Goal: Task Accomplishment & Management: Manage account settings

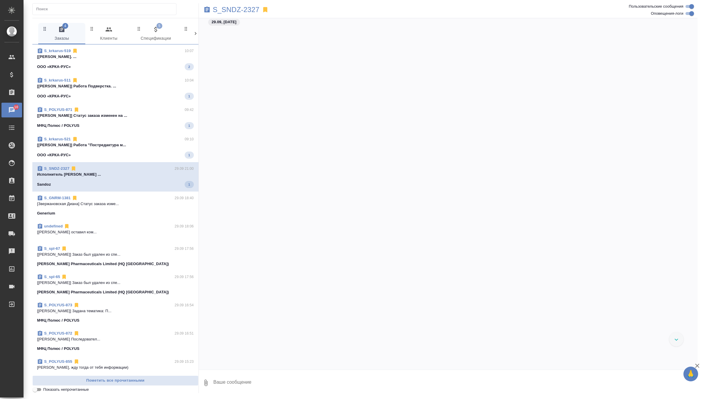
scroll to position [15282, 0]
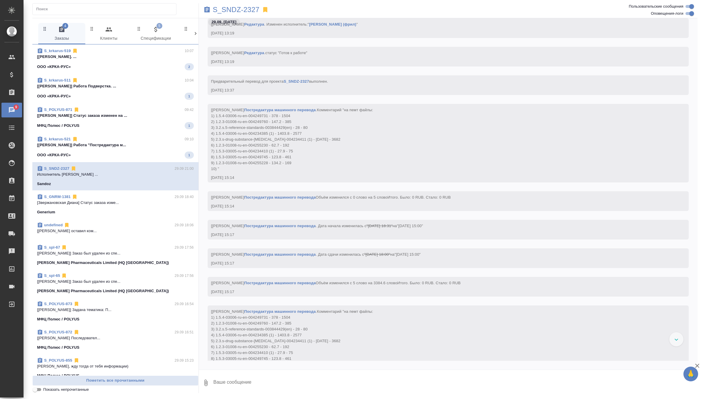
click at [146, 143] on p "[Грабко Мария] Работа "Постредактура м..." at bounding box center [115, 145] width 157 height 6
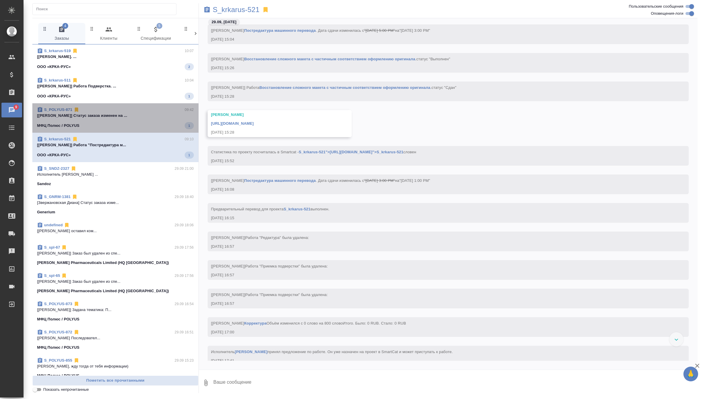
click at [155, 124] on div "МФЦ Полюс / POLYUS 1" at bounding box center [115, 125] width 157 height 7
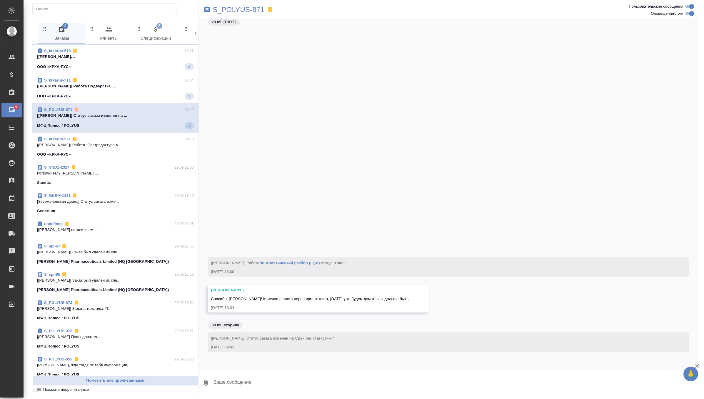
scroll to position [36914, 0]
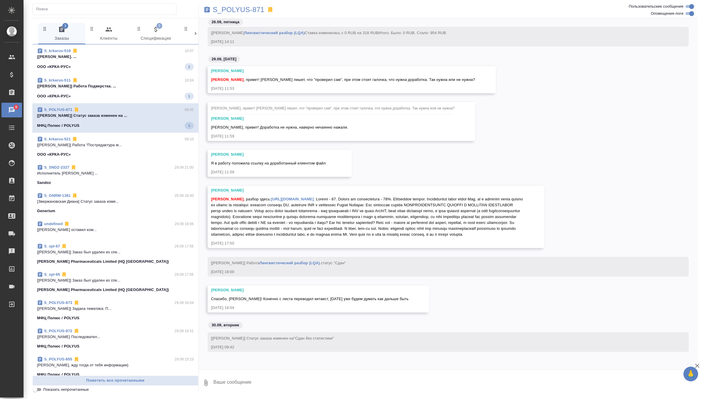
click at [161, 99] on div "ООО «КРКА-РУС» 1" at bounding box center [115, 96] width 157 height 7
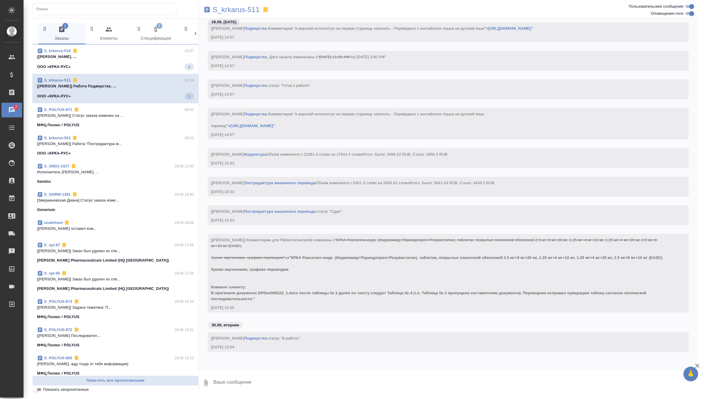
scroll to position [18352, 0]
click at [163, 61] on span "S_krkarus-519 10:07 [Васильева Наталья] Работа Подверстка. ... ООО «КРКА-РУС» 2" at bounding box center [115, 59] width 157 height 22
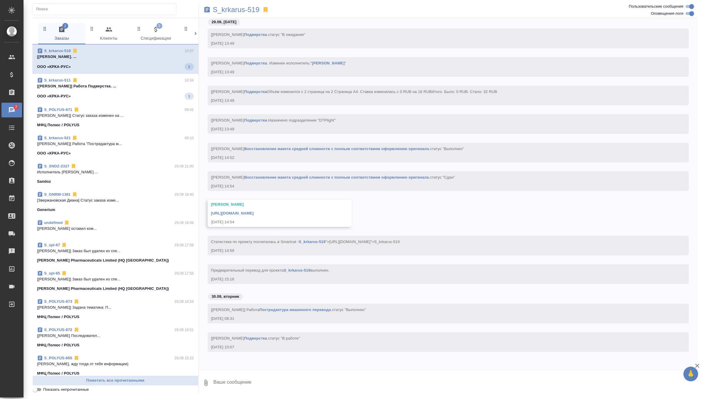
scroll to position [10839, 0]
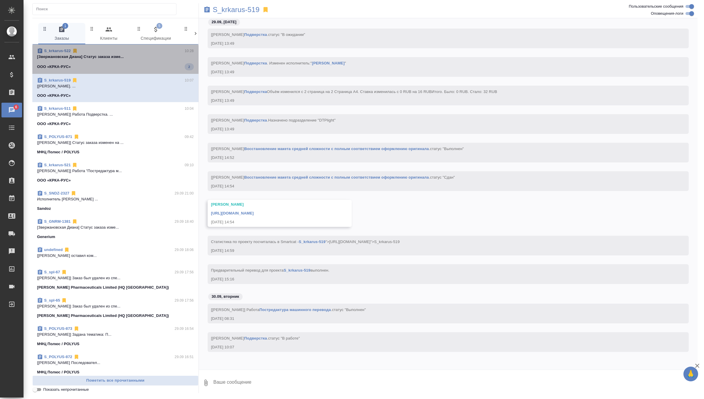
click at [167, 62] on span "S_krkarus-522 10:28 [Звержановская Диана] Статус заказа изме... ООО «КРКА-РУС» 2" at bounding box center [115, 59] width 157 height 22
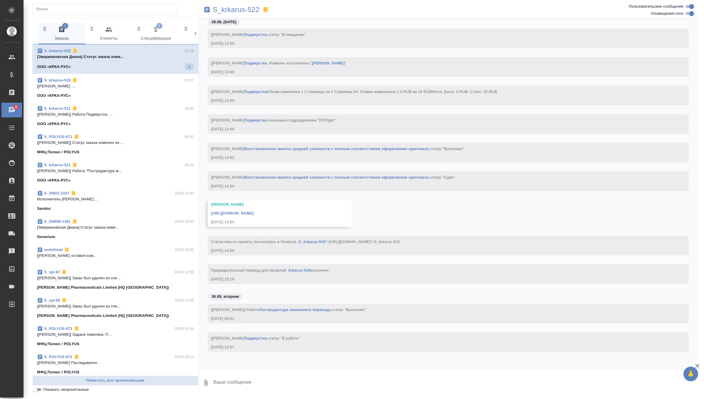
scroll to position [114, 0]
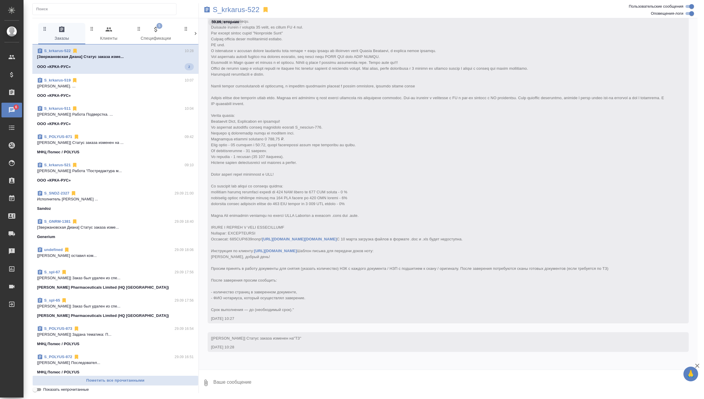
click at [153, 35] on span "5 Спецификации" at bounding box center [156, 34] width 40 height 16
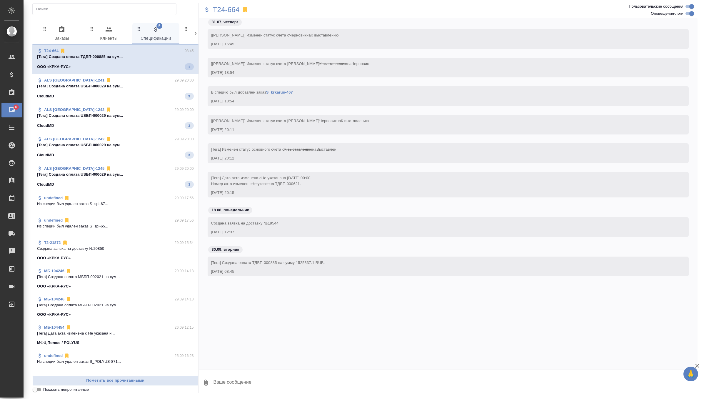
scroll to position [0, 0]
click at [230, 13] on p "T24-664" at bounding box center [226, 10] width 27 height 6
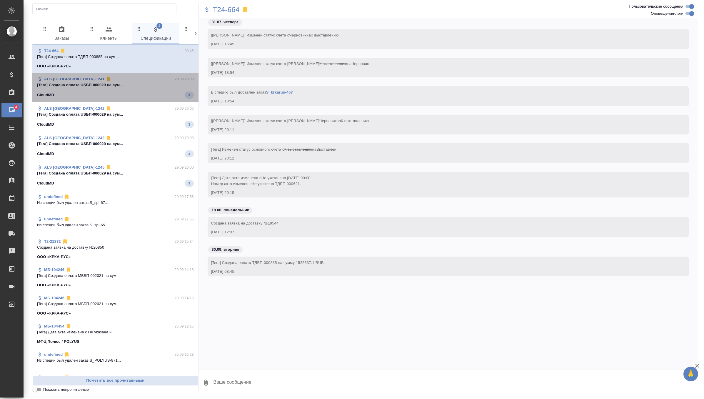
click at [142, 86] on p "[Tera] Создана оплата USБП-000029 на сум..." at bounding box center [115, 85] width 157 height 6
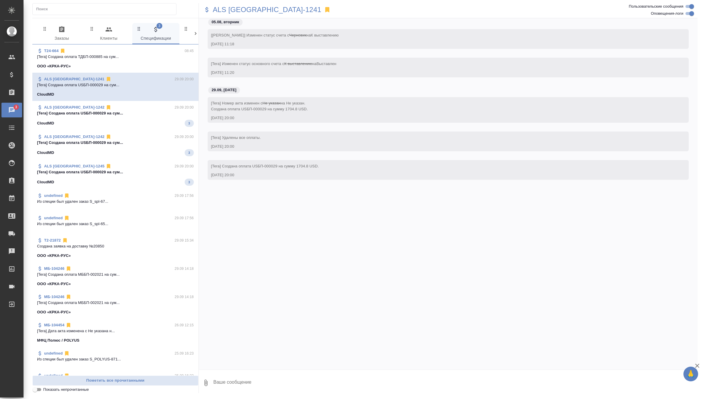
click at [140, 121] on div "CloudMD 3" at bounding box center [115, 123] width 157 height 7
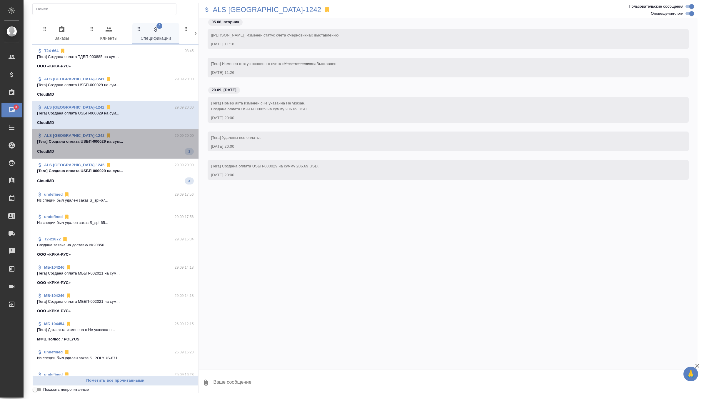
click at [142, 150] on div "CloudMD 3" at bounding box center [115, 151] width 157 height 7
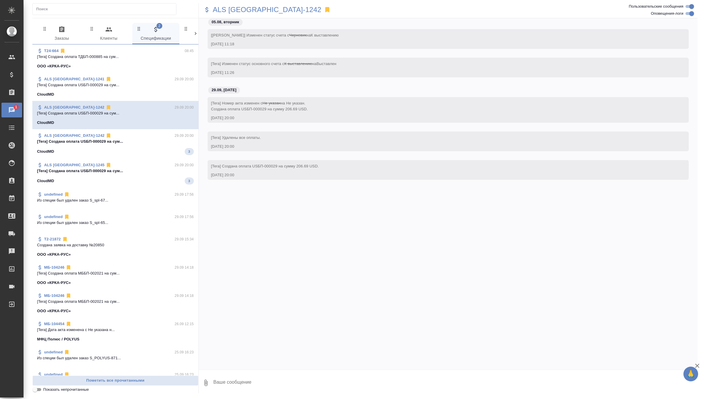
click at [138, 177] on span "ALS USA-1245 29.09 20:00 [Tera] Создана оплата USБП-000029 на сум... CloudMD 3" at bounding box center [115, 173] width 157 height 22
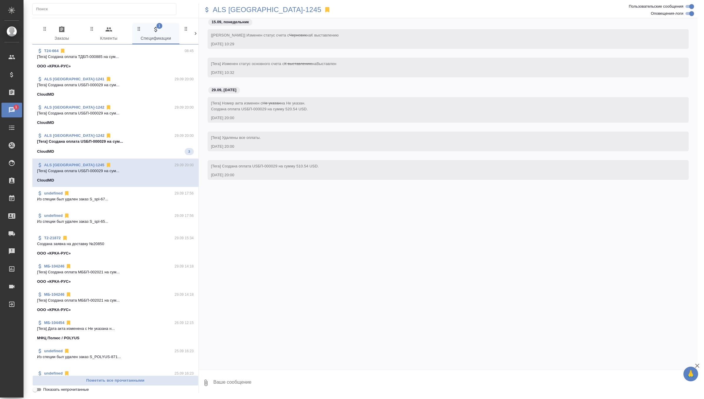
click at [151, 139] on p "[Tera] Создана оплата USБП-000029 на сум..." at bounding box center [115, 142] width 157 height 6
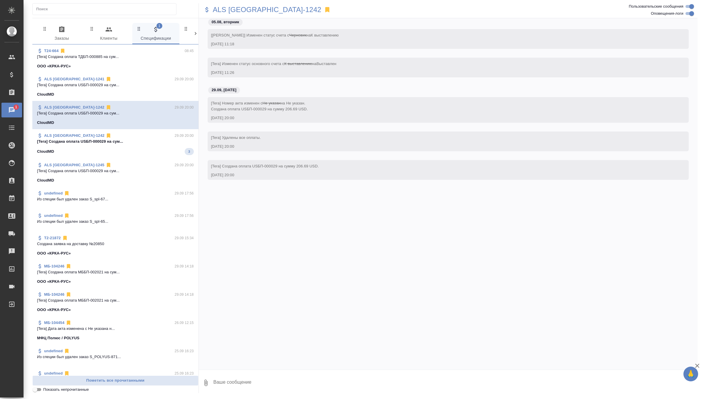
click at [151, 150] on div "CloudMD 3" at bounding box center [115, 151] width 157 height 7
click at [154, 64] on div "ООО «КРКА-РУС»" at bounding box center [115, 66] width 157 height 6
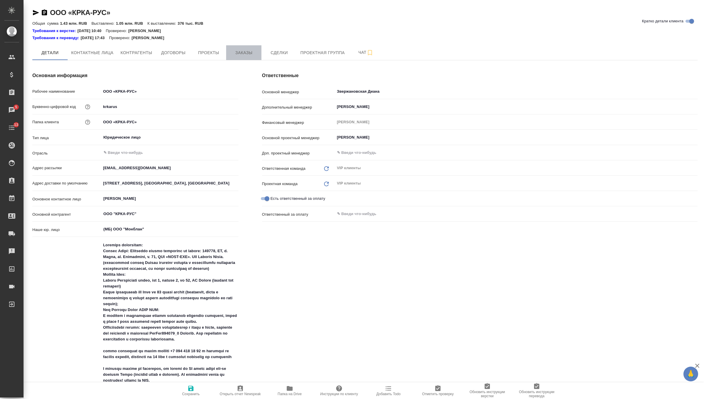
click at [237, 52] on span "Заказы" at bounding box center [244, 52] width 28 height 7
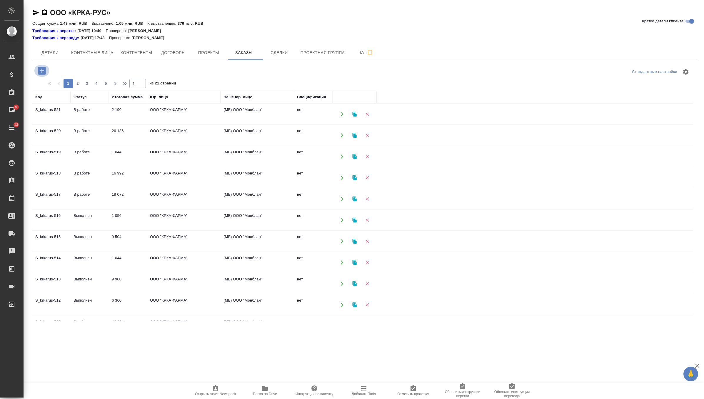
click at [42, 68] on icon "button" at bounding box center [42, 71] width 8 height 8
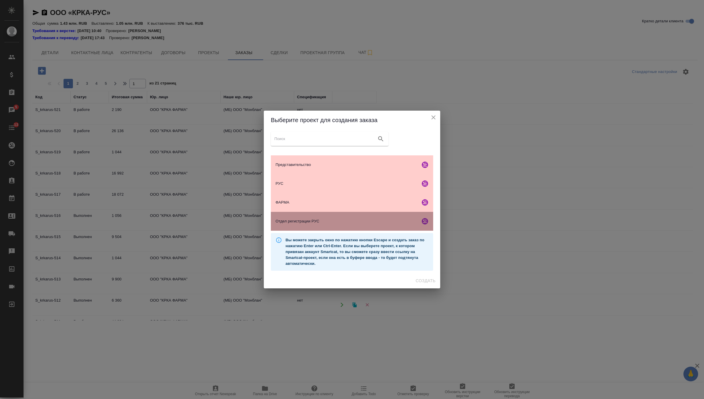
click at [340, 223] on span "Отдел регистрации РУС" at bounding box center [347, 221] width 142 height 6
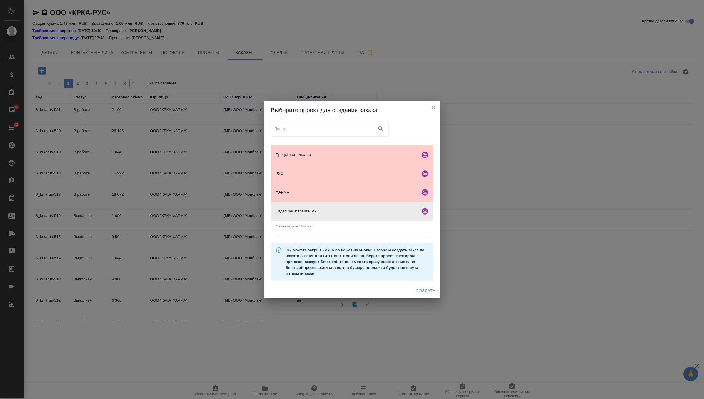
click at [427, 292] on span "Создать" at bounding box center [426, 290] width 20 height 7
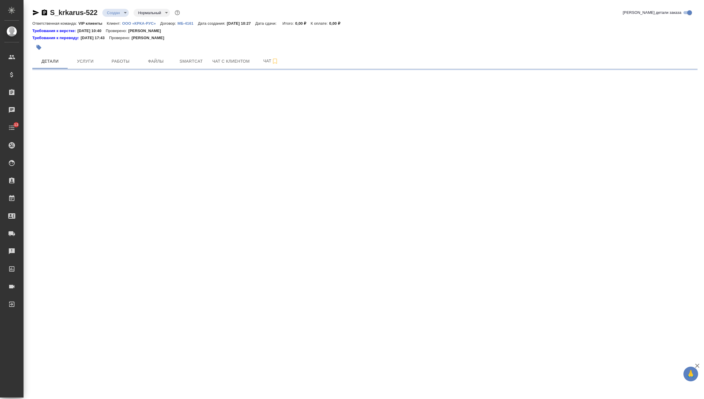
select select "RU"
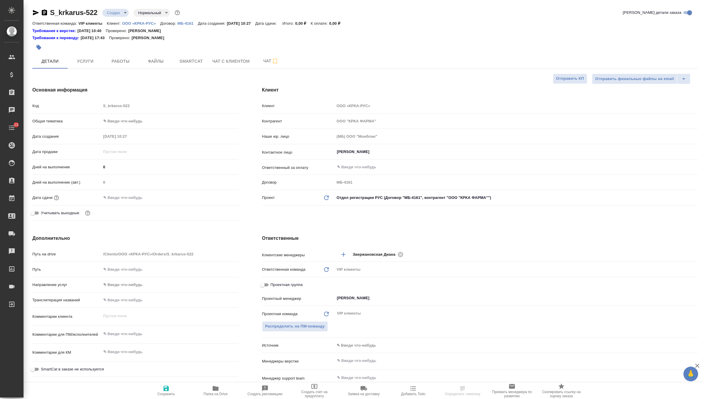
type textarea "x"
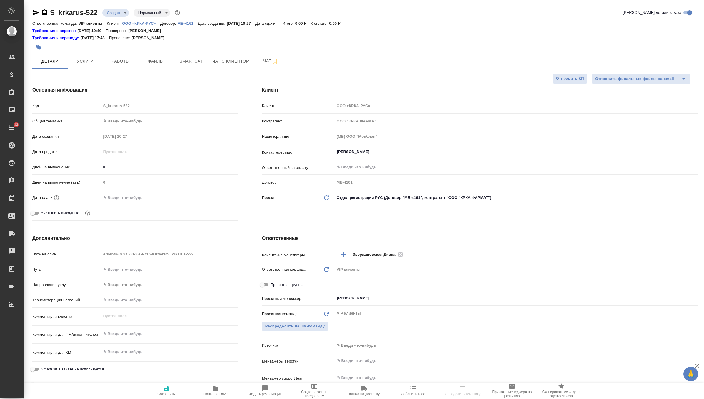
type textarea "x"
select select "RU"
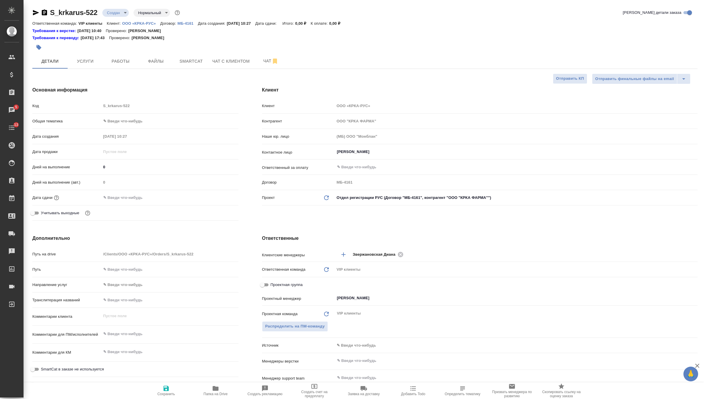
type textarea "x"
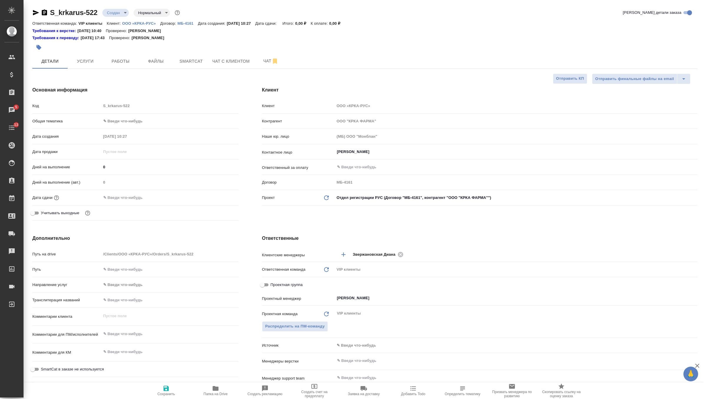
type textarea "x"
click at [169, 54] on button "Файлы" at bounding box center [155, 61] width 35 height 15
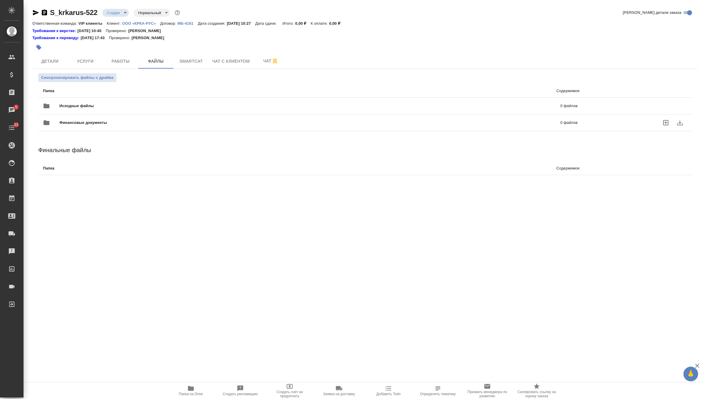
click at [71, 104] on span "Исходные файлы" at bounding box center [193, 106] width 268 height 6
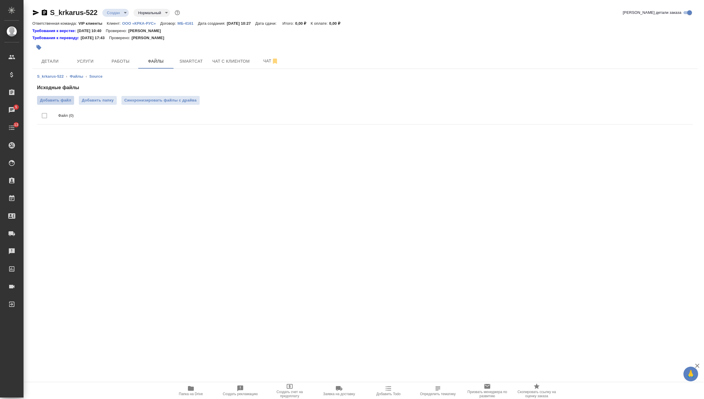
click at [57, 98] on span "Добавить файл" at bounding box center [55, 100] width 31 height 6
click at [0, 0] on input "Добавить файл" at bounding box center [0, 0] width 0 height 0
click at [182, 100] on span "Синхронизировать файлы с драйва" at bounding box center [160, 100] width 72 height 6
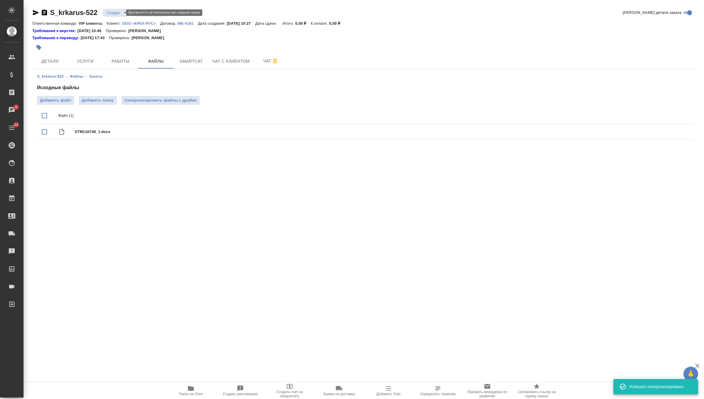
click at [114, 11] on body "🙏 .cls-1 fill:#fff; AWATERA Zverzhanovskaya Diana Клиенты Спецификации Заказы 5…" at bounding box center [352, 199] width 704 height 399
click at [121, 112] on li "ТЗ" at bounding box center [129, 113] width 54 height 10
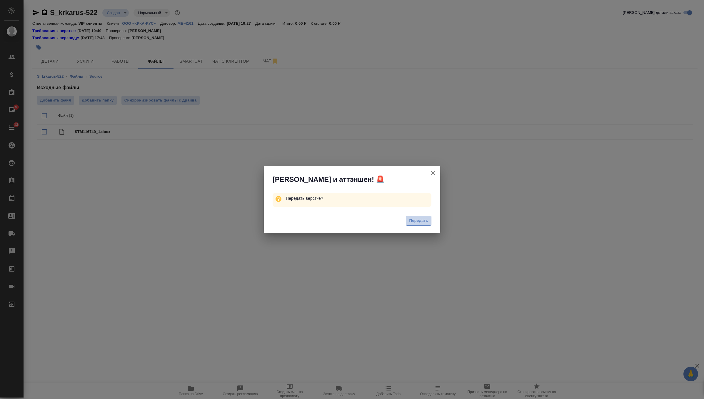
click at [413, 221] on span "Передать" at bounding box center [418, 220] width 19 height 7
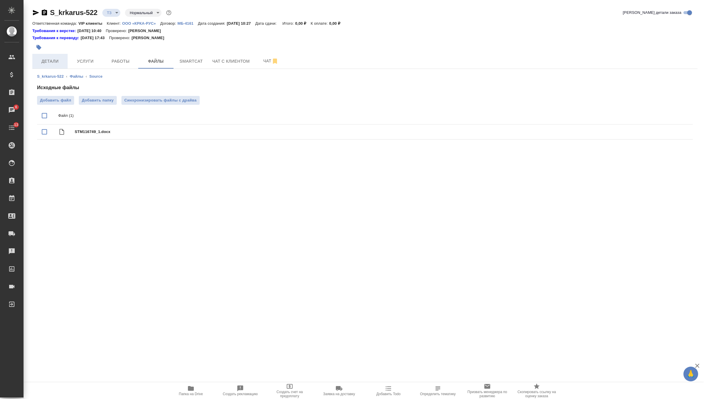
click at [59, 64] on span "Детали" at bounding box center [50, 61] width 28 height 7
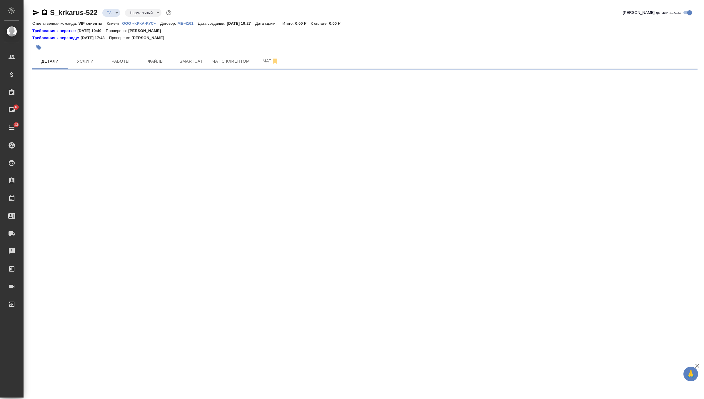
select select "RU"
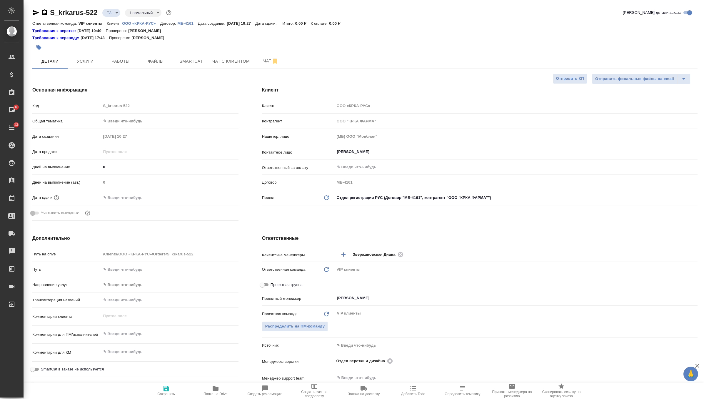
type textarea "x"
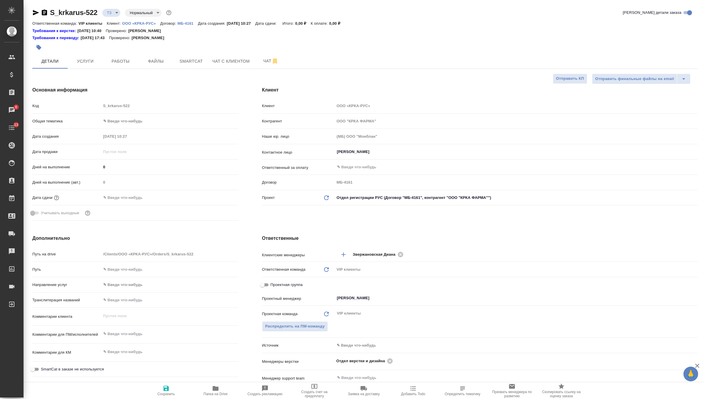
type textarea "x"
click at [74, 56] on button "Услуги" at bounding box center [85, 61] width 35 height 15
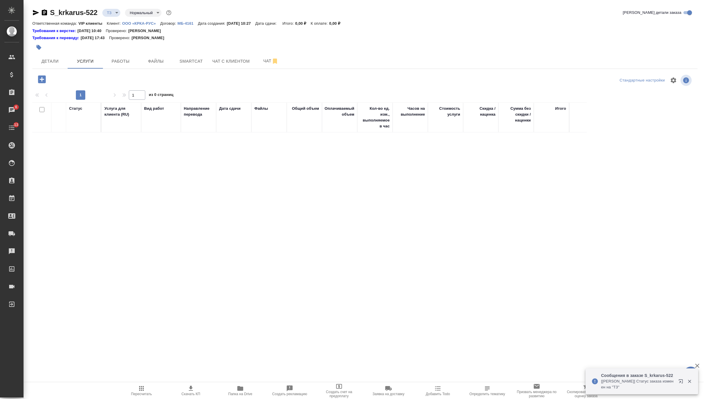
click at [42, 79] on icon "button" at bounding box center [42, 79] width 10 height 10
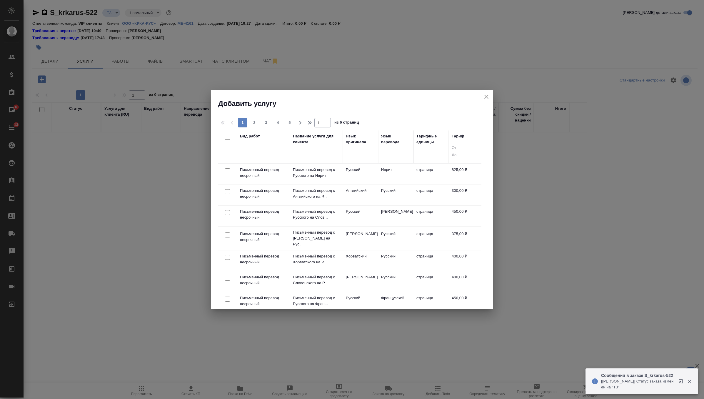
click at [226, 191] on input "checkbox" at bounding box center [227, 191] width 5 height 5
checkbox input "true"
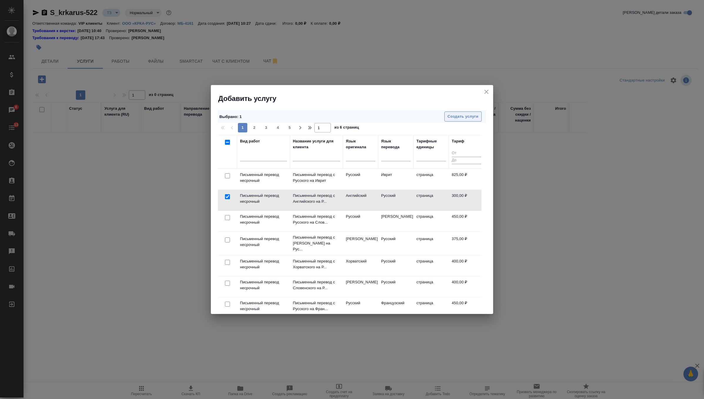
click at [467, 118] on span "Создать услуги" at bounding box center [463, 116] width 31 height 7
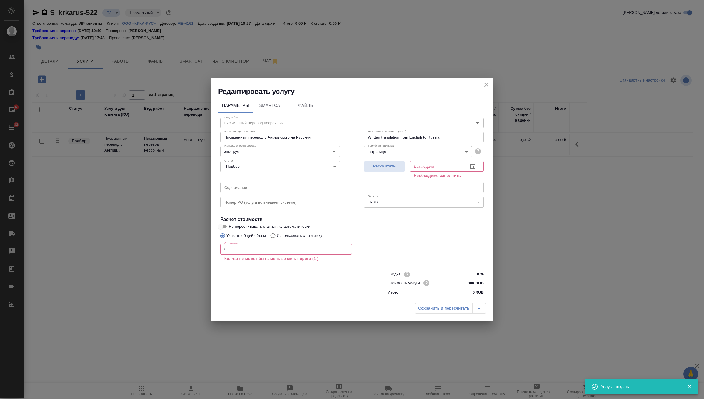
click at [277, 183] on input "text" at bounding box center [352, 187] width 264 height 11
paste input "КРКА Тадалафил - КРКА, таблетки, покрытые пленочной оболочкой, 5 мг, 10 мг, 20 …"
type input "КРКА Тадалафил - КРКА, таблетки, покрытые пленочной оболочкой, 5 мг, 10 мг, 20 …"
click at [247, 250] on input "0" at bounding box center [286, 249] width 132 height 11
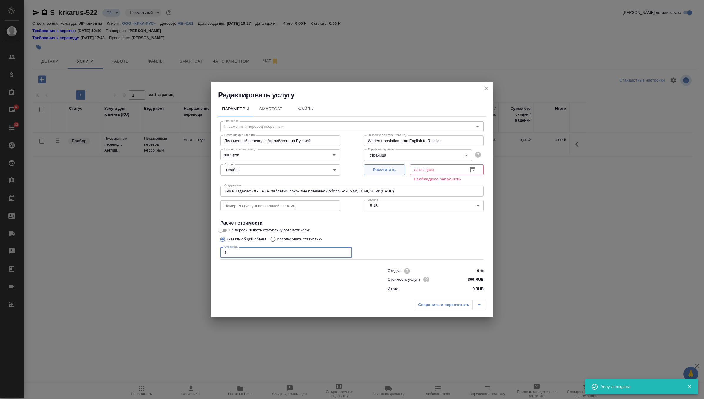
type input "1"
click at [393, 170] on span "Рассчитать" at bounding box center [384, 170] width 35 height 7
type input "30.09.2025 11:28"
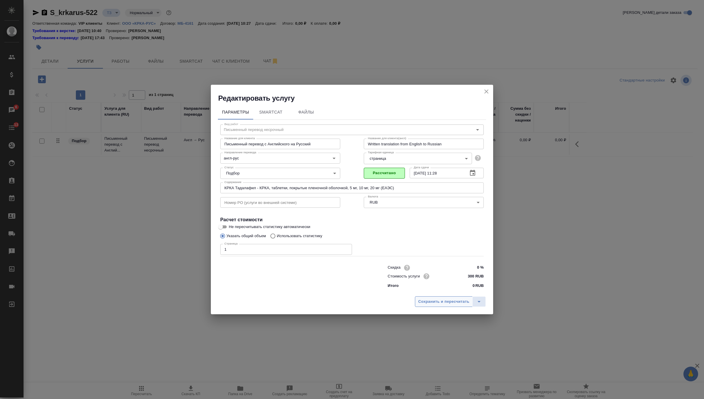
click at [420, 306] on button "Сохранить и пересчитать" at bounding box center [444, 301] width 58 height 11
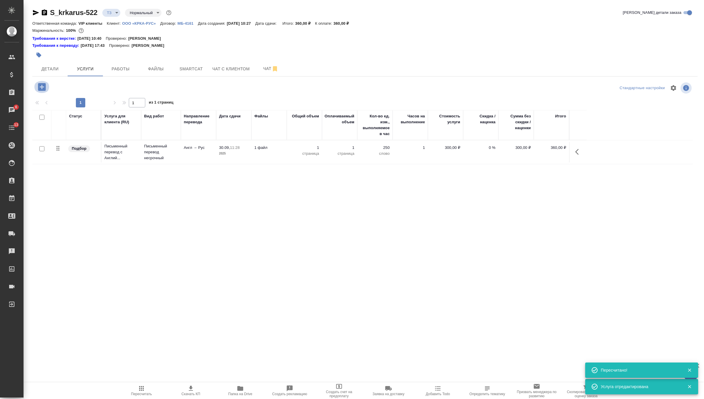
click at [44, 88] on icon "button" at bounding box center [42, 87] width 8 height 8
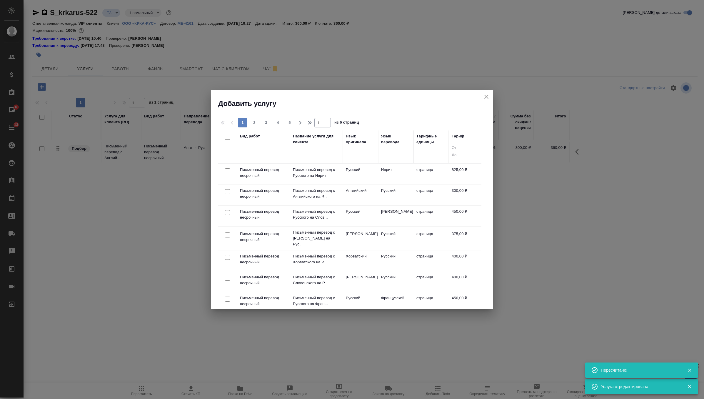
click at [266, 150] on div at bounding box center [263, 150] width 47 height 9
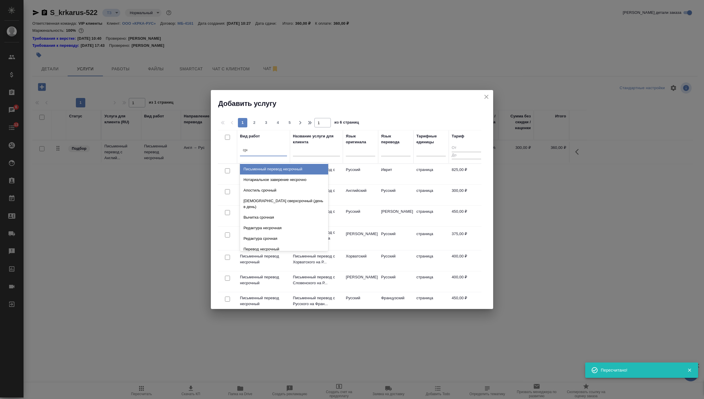
type input "сред"
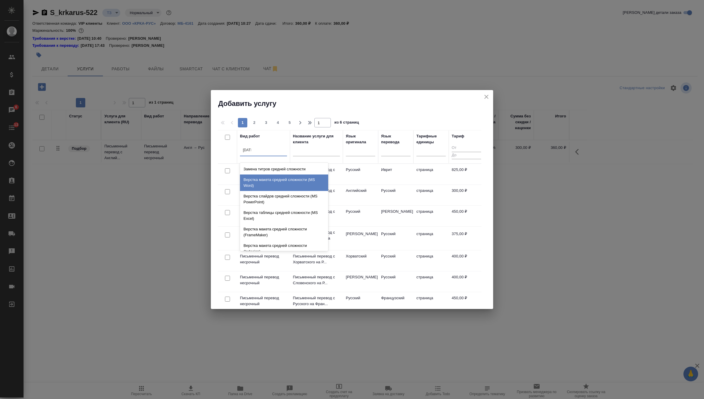
click at [288, 182] on div "Верстка макета средней сложности (MS Word)" at bounding box center [284, 182] width 88 height 16
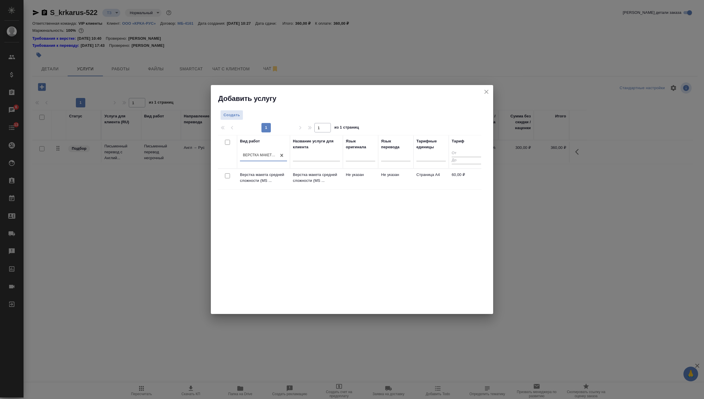
click at [229, 173] on input "checkbox" at bounding box center [227, 175] width 5 height 5
checkbox input "true"
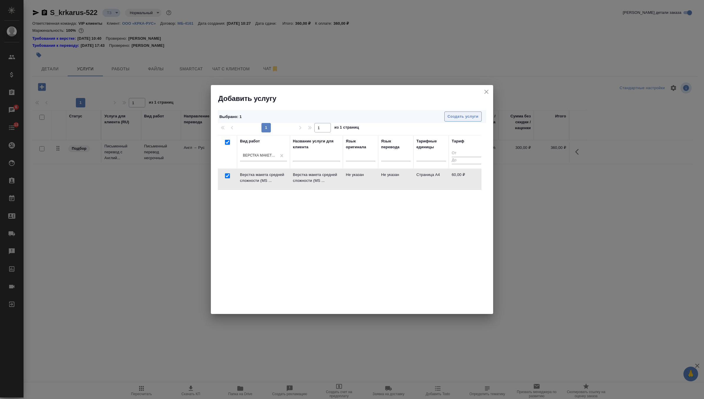
click at [455, 117] on span "Создать услуги" at bounding box center [463, 116] width 31 height 7
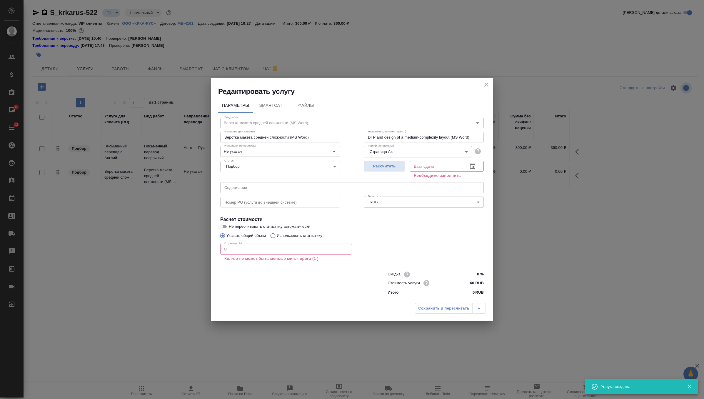
click at [258, 249] on input "0" at bounding box center [286, 249] width 132 height 11
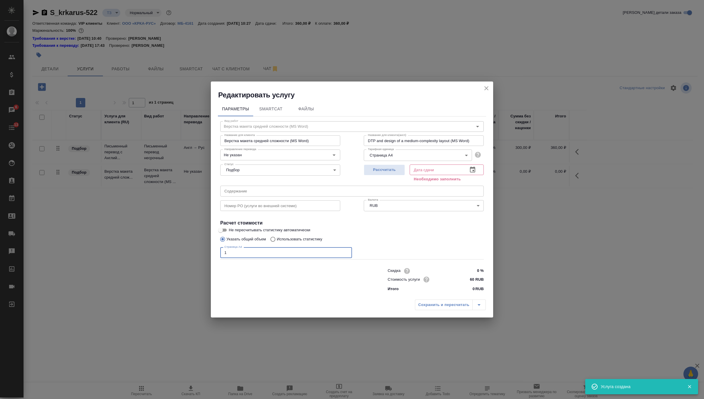
type input "1"
click at [269, 195] on input "text" at bounding box center [352, 191] width 264 height 11
paste input "КРКА Тадалафил - КРКА, таблетки, покрытые пленочной оболочкой, 5 мг, 10 мг, 20 …"
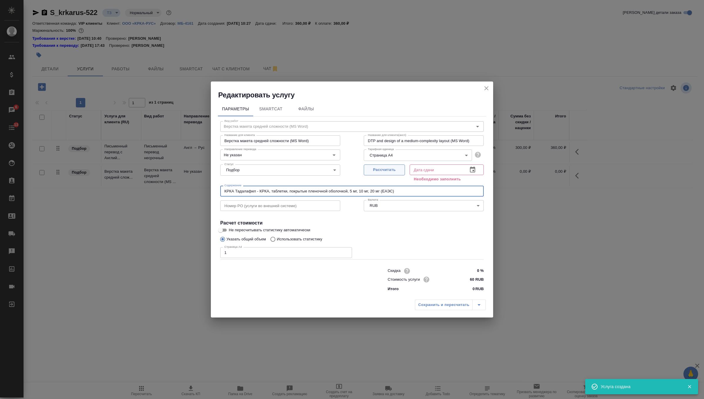
type input "КРКА Тадалафил - КРКА, таблетки, покрытые пленочной оболочкой, 5 мг, 10 мг, 20 …"
click at [387, 169] on span "Рассчитать" at bounding box center [384, 170] width 35 height 7
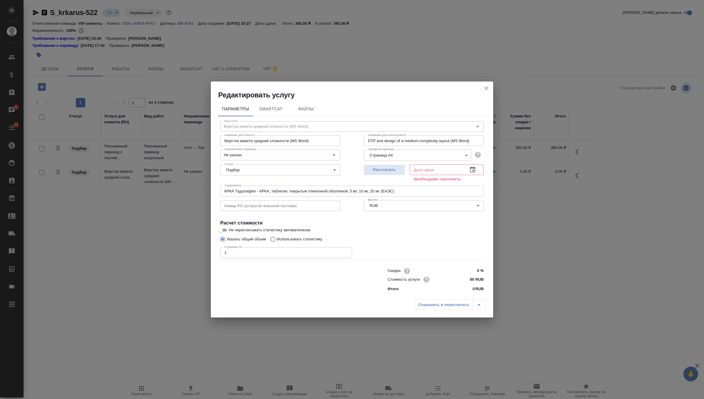
type input "30.09.2025 10:34"
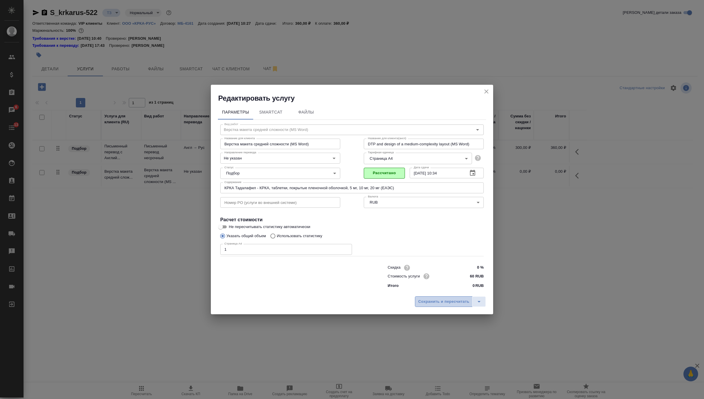
click at [437, 297] on button "Сохранить и пересчитать" at bounding box center [444, 301] width 58 height 11
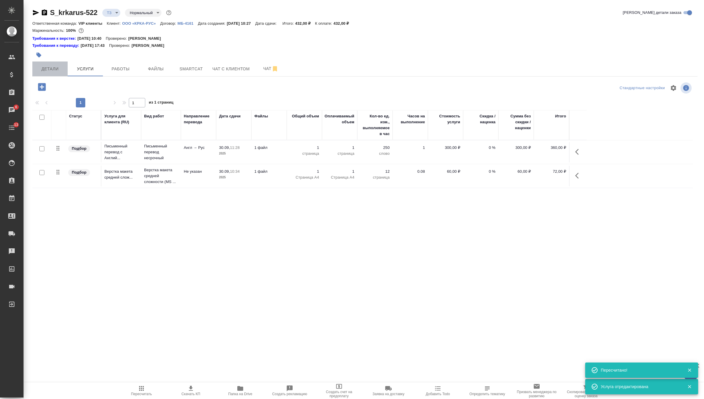
click at [56, 70] on span "Детали" at bounding box center [50, 68] width 28 height 7
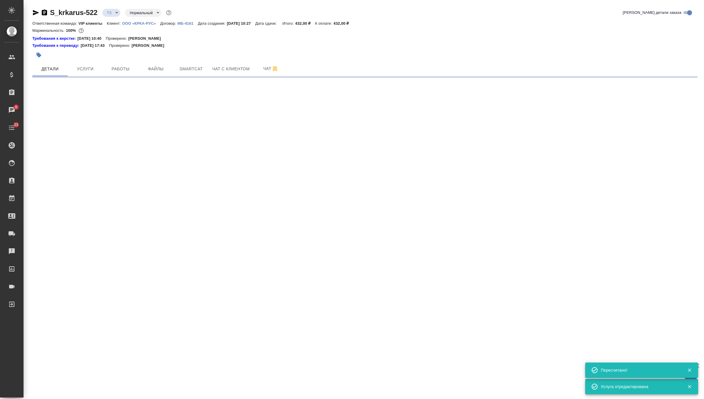
select select "RU"
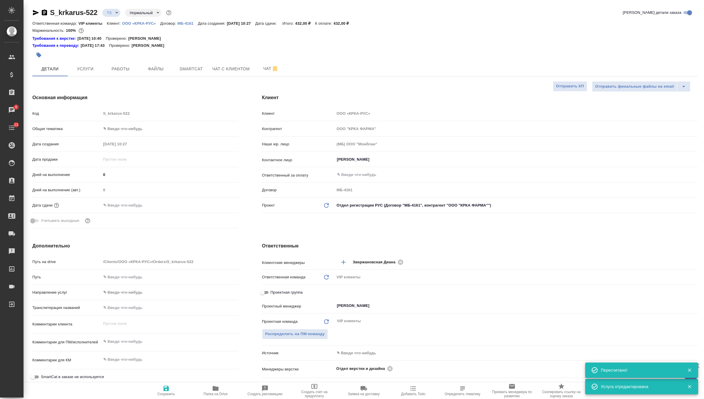
type textarea "x"
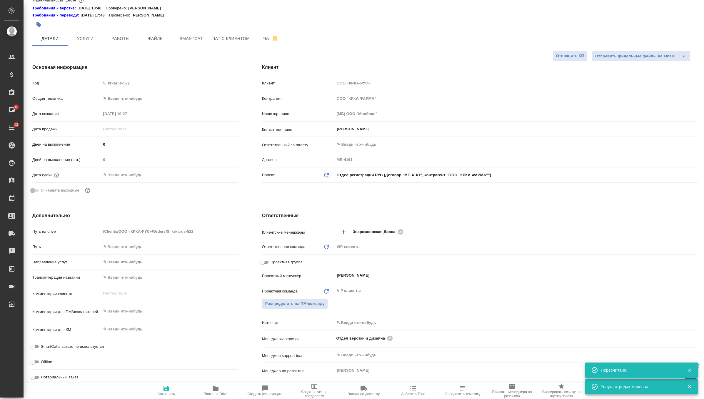
scroll to position [41, 0]
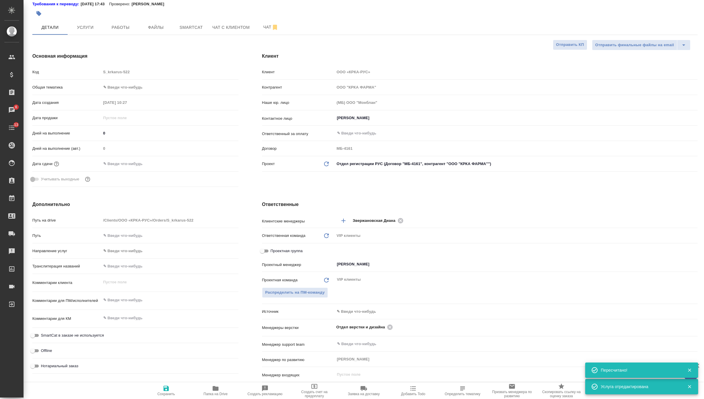
type textarea "x"
click at [131, 300] on textarea at bounding box center [170, 300] width 137 height 10
paste textarea "КРКА Тадалафил - КРКА, таблетки, покрытые пленочной оболочкой, 5 мг, 10 мг, 20 …"
type textarea "x"
type textarea "КРКА Тадалафил - КРКА, таблетки, покрытые пленочной оболочкой, 5 мг, 10 мг, 20 …"
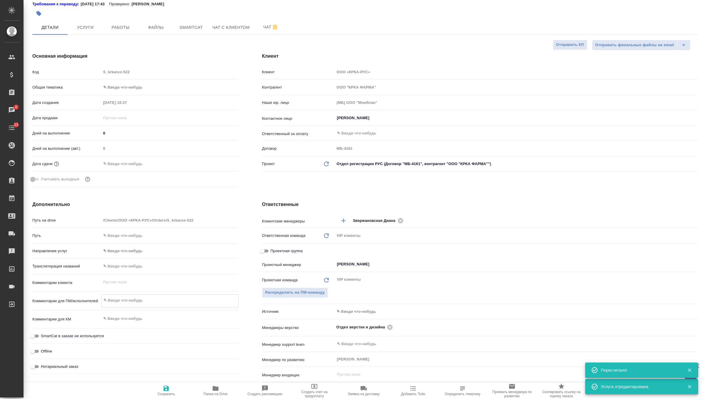
type textarea "x"
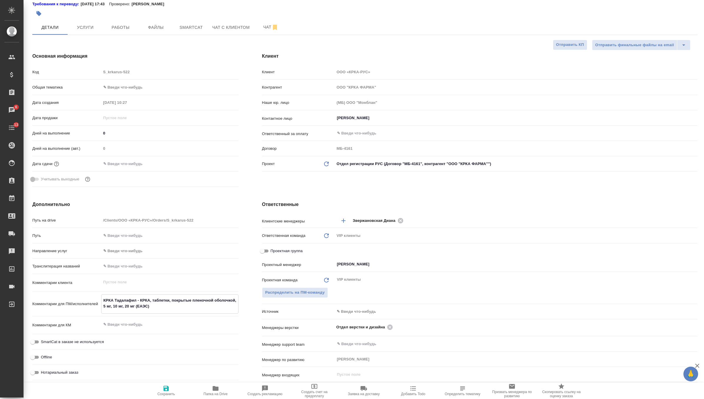
type textarea "КРКА Тадалафил - КРКА, таблетки, покрытые пленочной оболочкой, 5 мг, 10 мг, 20 …"
type textarea "x"
click at [168, 383] on button "Сохранить" at bounding box center [166, 390] width 49 height 16
type textarea "x"
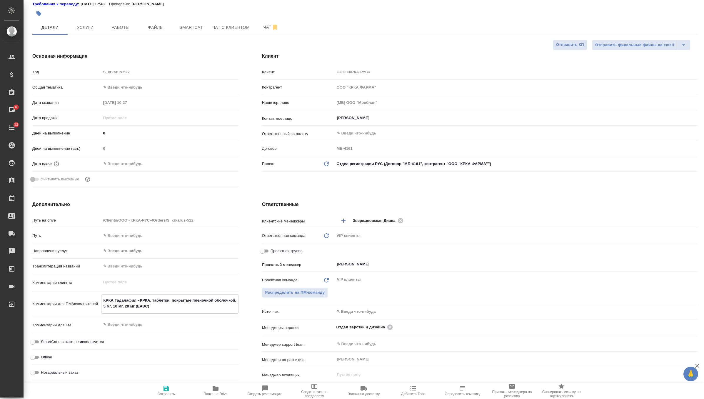
type textarea "x"
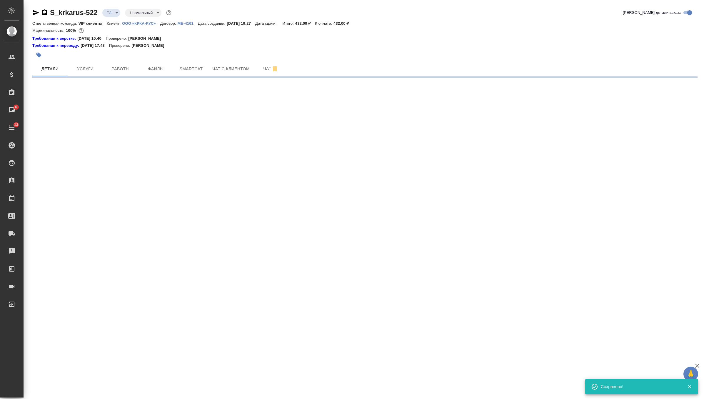
scroll to position [0, 0]
select select "RU"
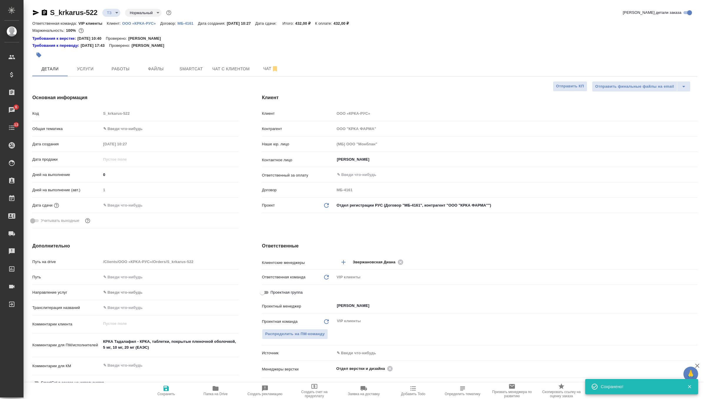
type textarea "x"
click at [133, 202] on input "text" at bounding box center [126, 205] width 51 height 9
click at [221, 202] on icon "button" at bounding box center [221, 205] width 7 height 7
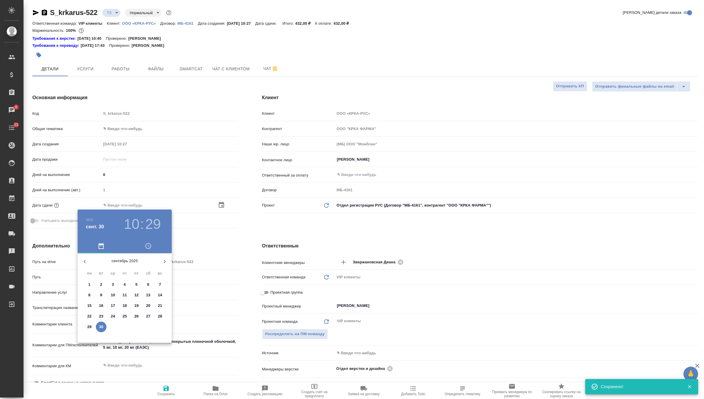
click at [163, 262] on icon "button" at bounding box center [164, 261] width 7 height 7
click at [114, 283] on span "1" at bounding box center [113, 285] width 11 height 6
type input "01.10.2025 10:29"
type textarea "x"
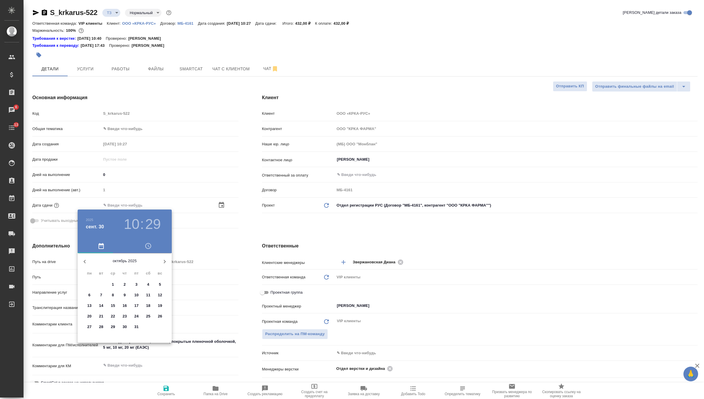
type textarea "x"
click at [125, 267] on div at bounding box center [125, 299] width 76 height 76
type input "01.10.2025 12:29"
type textarea "x"
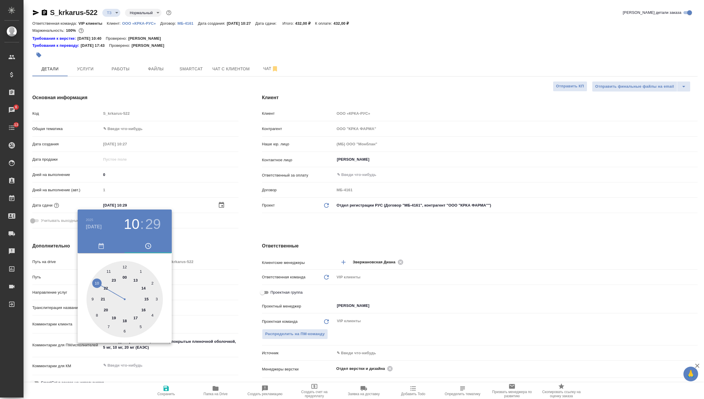
type textarea "x"
click at [126, 267] on div at bounding box center [125, 299] width 76 height 76
type input "01.10.2025 12:00"
type textarea "x"
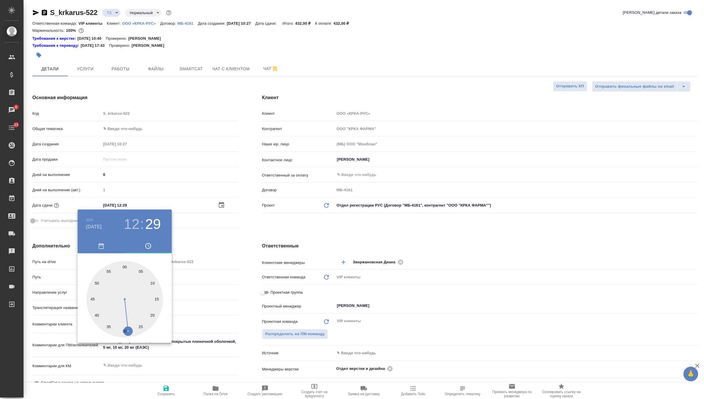
type textarea "x"
click at [204, 249] on div at bounding box center [352, 199] width 704 height 399
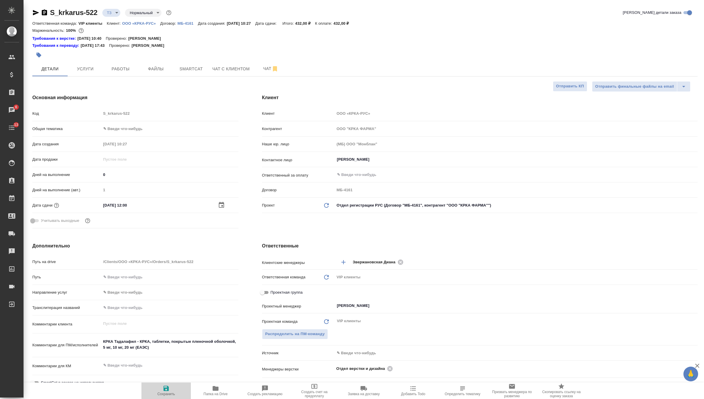
click at [169, 387] on icon "button" at bounding box center [166, 388] width 7 height 7
type textarea "x"
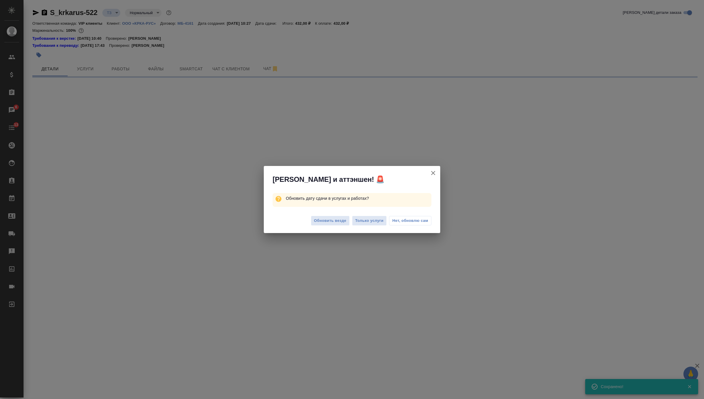
select select "RU"
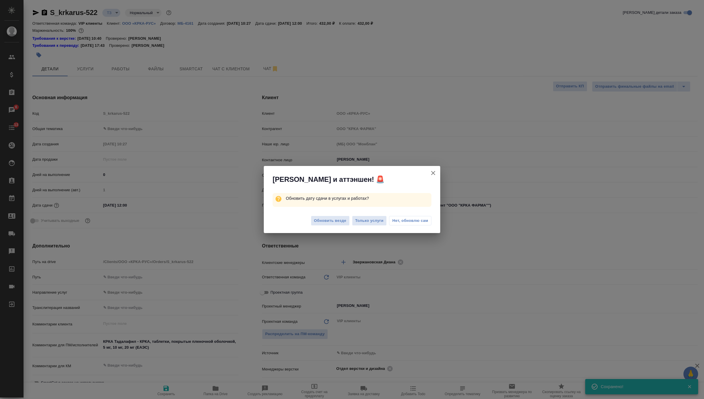
type textarea "x"
click at [335, 218] on span "Обновить везде" at bounding box center [330, 220] width 32 height 7
type textarea "x"
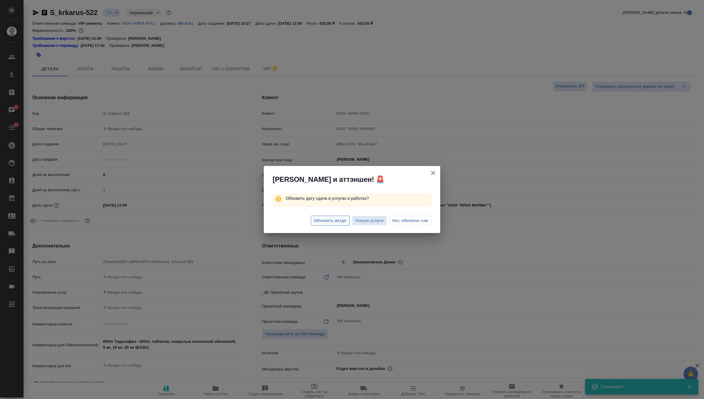
type textarea "x"
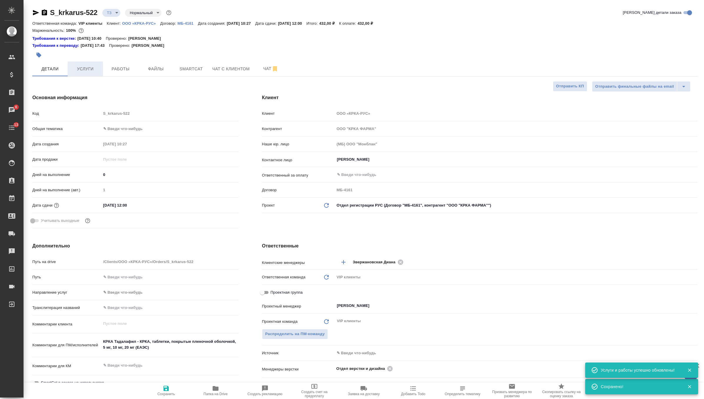
click at [79, 71] on span "Услуги" at bounding box center [85, 68] width 28 height 7
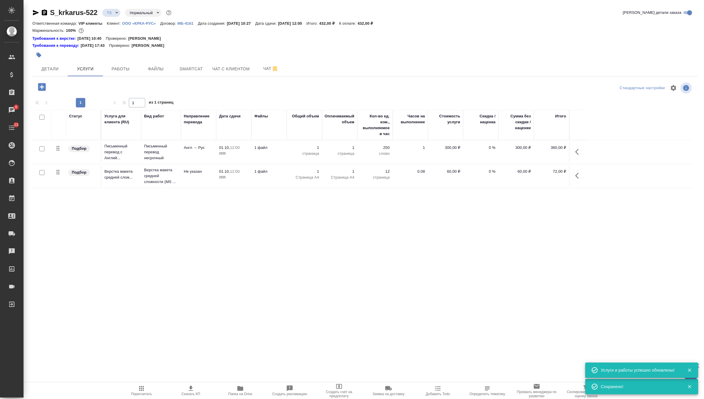
click at [194, 388] on icon "button" at bounding box center [190, 388] width 7 height 7
click at [40, 149] on input "checkbox" at bounding box center [41, 148] width 5 height 5
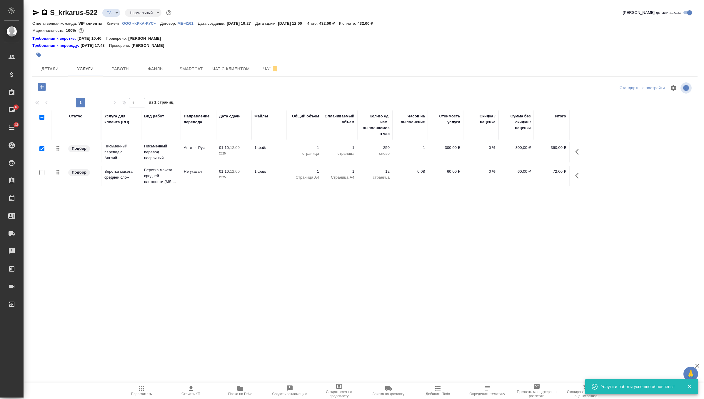
checkbox input "true"
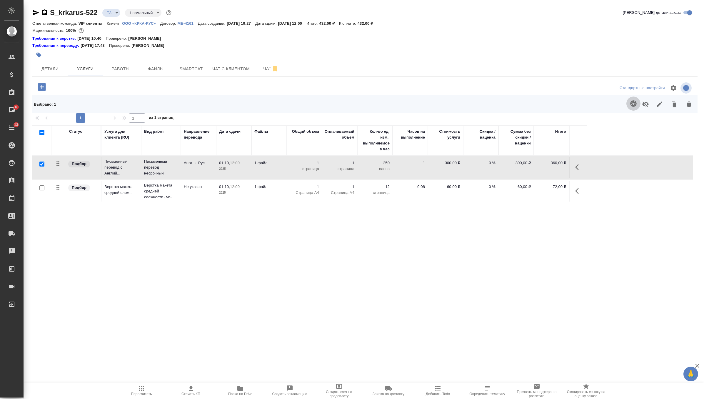
click at [634, 102] on icon "button" at bounding box center [633, 103] width 7 height 7
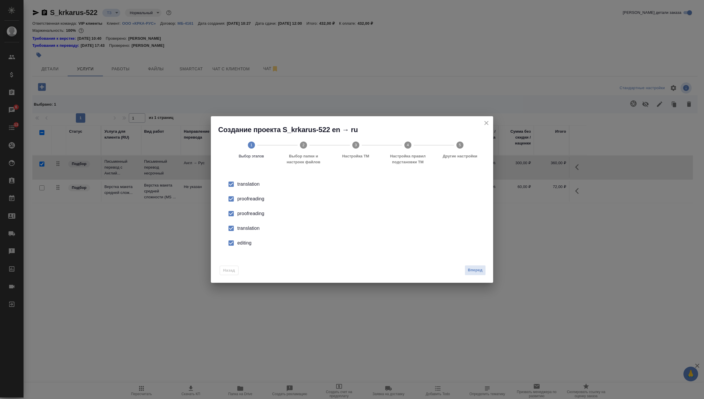
click at [254, 212] on div "proofreading" at bounding box center [358, 213] width 242 height 7
click at [251, 229] on div "translation" at bounding box center [358, 228] width 242 height 7
click at [249, 237] on li "editing" at bounding box center [352, 243] width 264 height 15
click at [482, 273] on span "Вперед" at bounding box center [475, 270] width 15 height 7
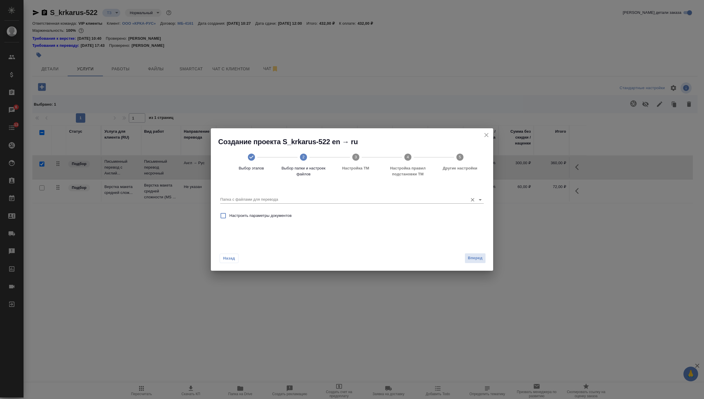
click at [404, 201] on input "Папка с файлами для перевода" at bounding box center [342, 199] width 245 height 7
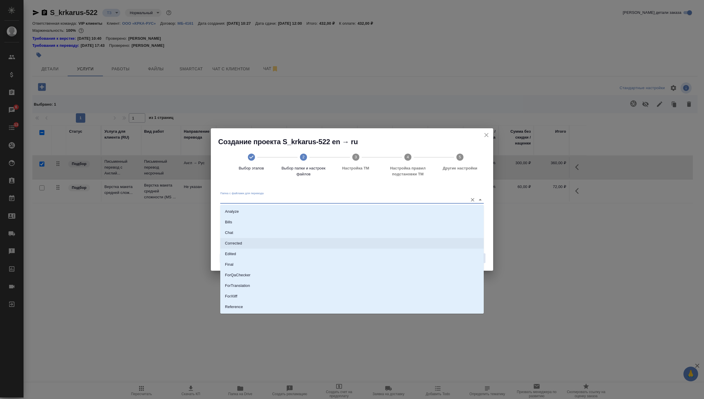
scroll to position [31, 0]
click at [301, 285] on li "Source" at bounding box center [352, 287] width 264 height 11
type input "Source"
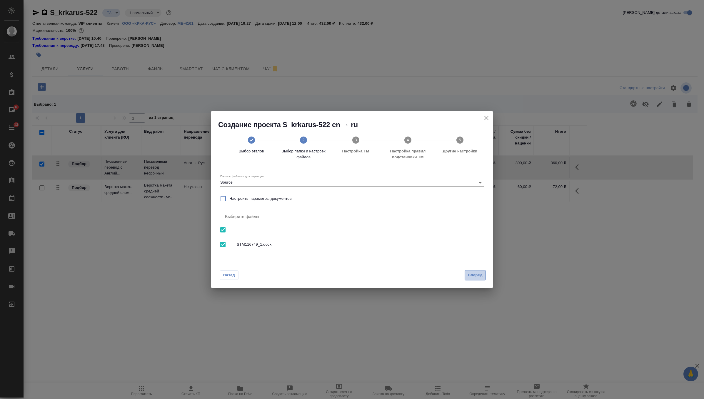
click at [479, 277] on span "Вперед" at bounding box center [475, 275] width 15 height 7
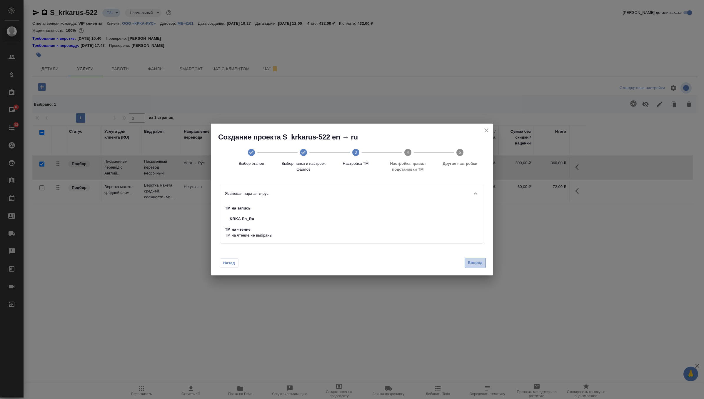
click at [479, 264] on span "Вперед" at bounding box center [475, 263] width 15 height 7
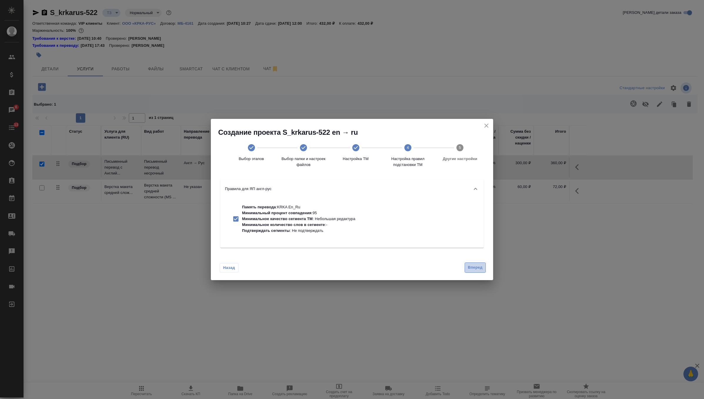
click at [479, 264] on button "Вперед" at bounding box center [475, 267] width 21 height 10
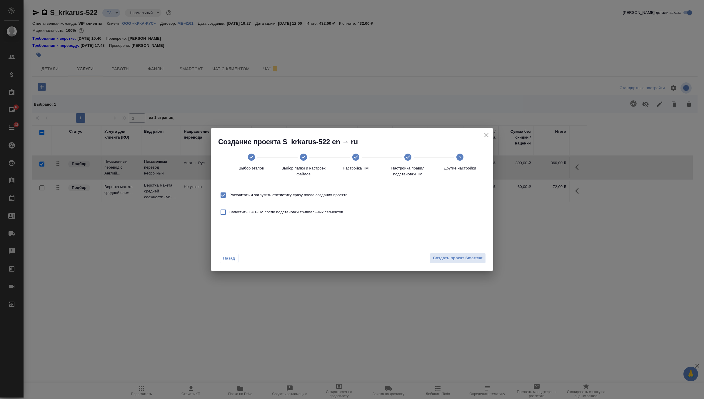
click at [329, 189] on label "Рассчитать и загрузить статистику сразу после создания проекта" at bounding box center [282, 195] width 131 height 12
click at [229, 189] on input "Рассчитать и загрузить статистику сразу после создания проекта" at bounding box center [223, 195] width 12 height 12
checkbox input "false"
click at [475, 259] on span "Создать проект Smartcat" at bounding box center [458, 258] width 50 height 7
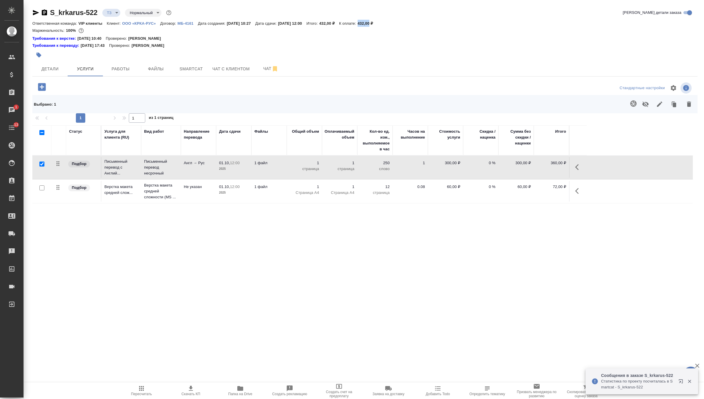
drag, startPoint x: 380, startPoint y: 23, endPoint x: 390, endPoint y: 24, distance: 10.7
click at [378, 24] on p "432,00 ₽" at bounding box center [368, 23] width 20 height 4
copy p "432,00"
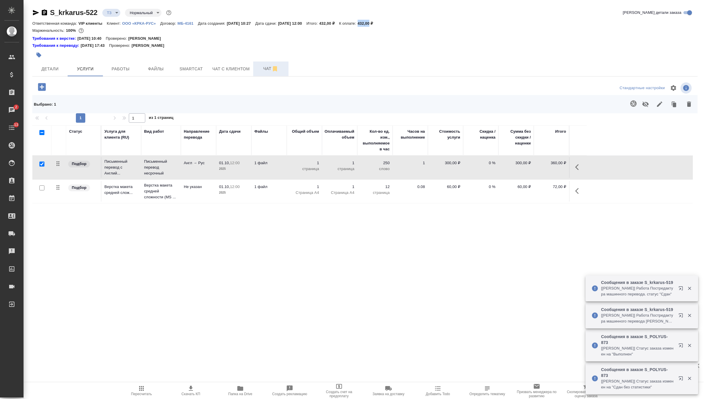
click at [266, 67] on span "Чат" at bounding box center [271, 68] width 28 height 7
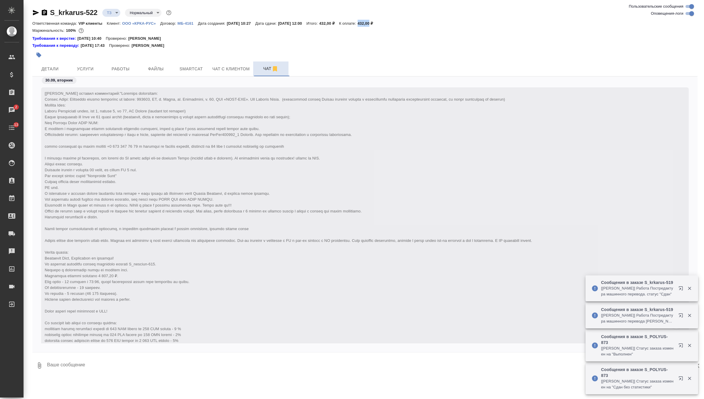
scroll to position [206, 0]
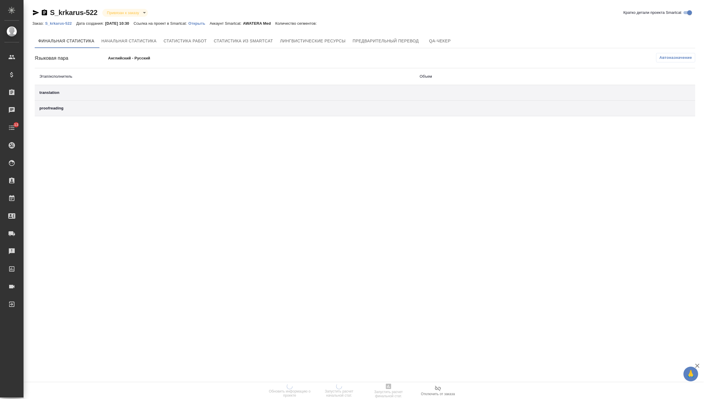
click at [200, 24] on p "Открыть" at bounding box center [199, 23] width 21 height 4
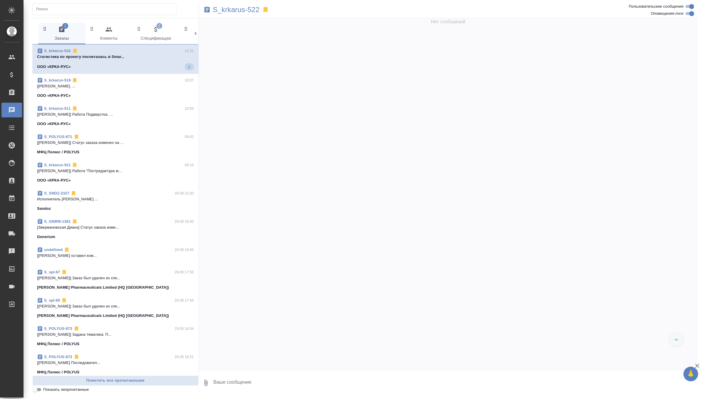
scroll to position [142, 0]
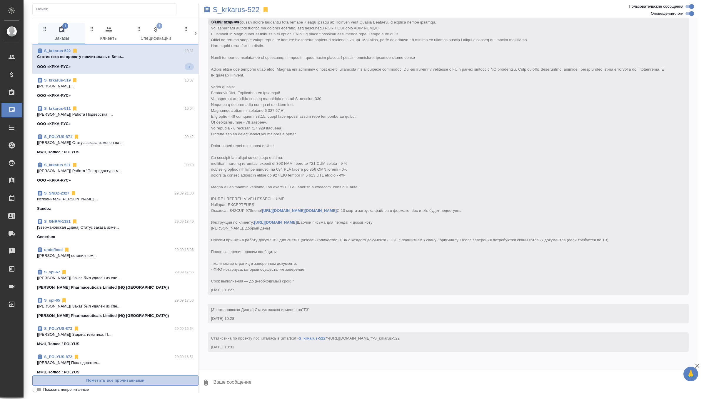
click at [124, 379] on span "Пометить все прочитанными" at bounding box center [116, 380] width 160 height 7
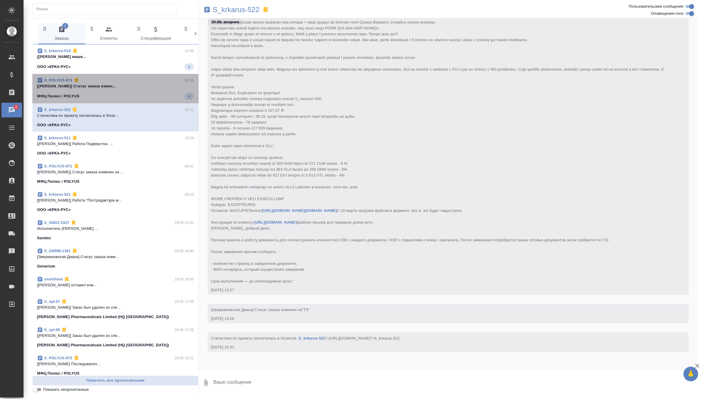
click at [142, 89] on span "S_POLYUS-873 10:36 [[PERSON_NAME]] Статус заказа измен... МФЦ Полюс / POLYUS 4" at bounding box center [115, 88] width 157 height 22
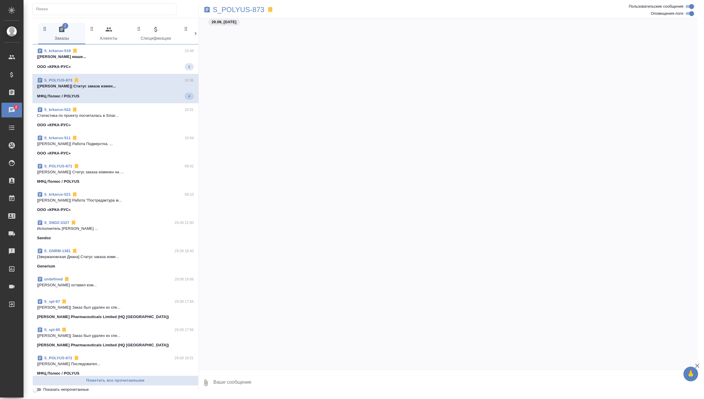
scroll to position [5107, 0]
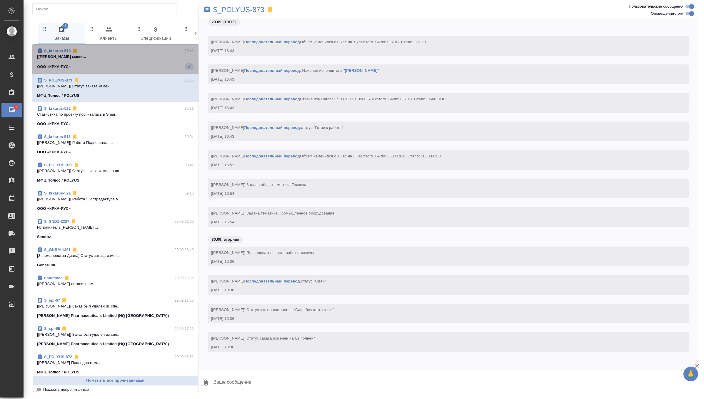
click at [163, 54] on p "[[PERSON_NAME] маши..." at bounding box center [115, 57] width 157 height 6
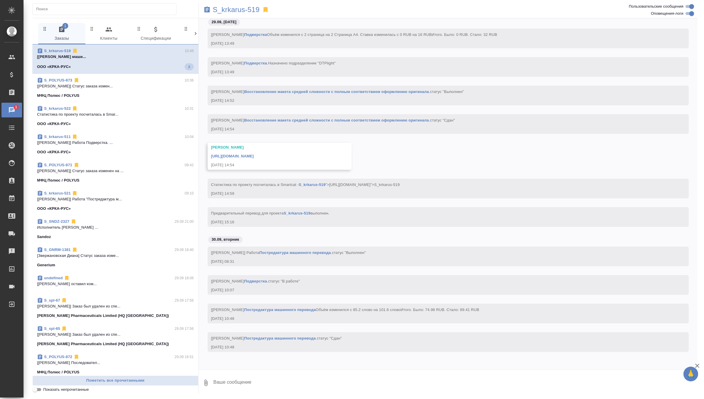
scroll to position [13846, 0]
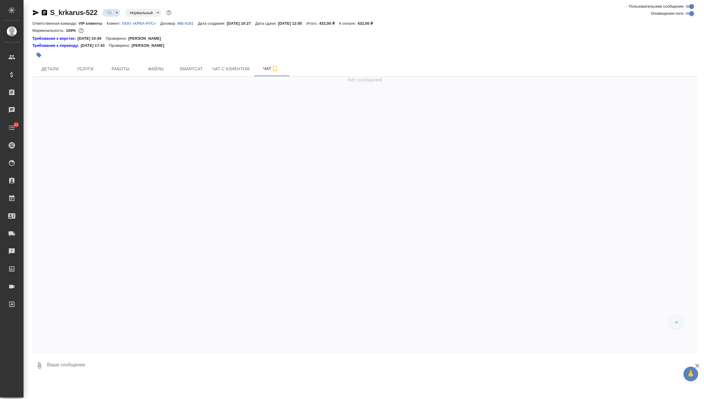
scroll to position [206, 0]
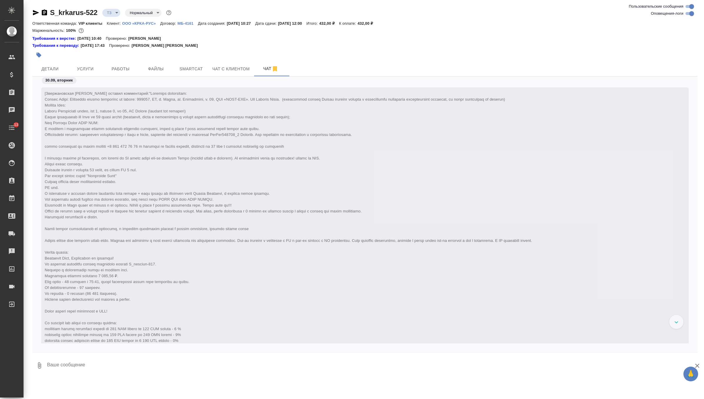
scroll to position [206, 0]
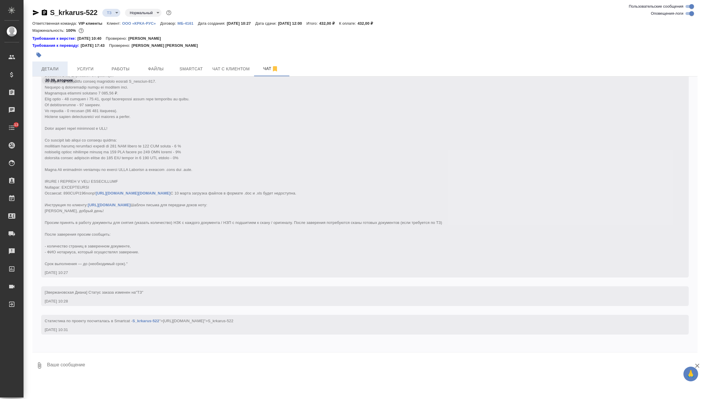
click at [51, 67] on span "Детали" at bounding box center [50, 68] width 28 height 7
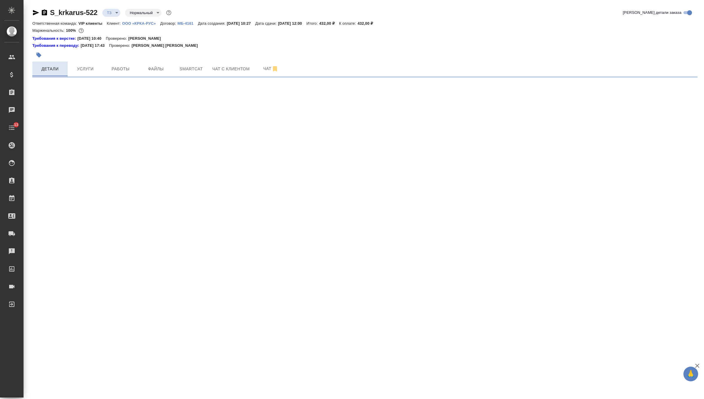
select select "RU"
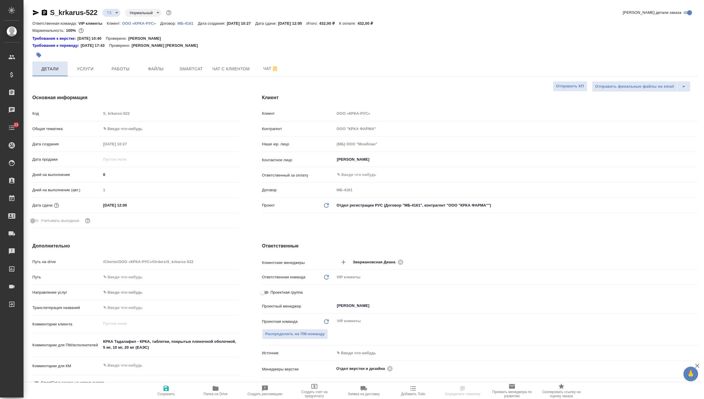
type textarea "x"
click at [264, 69] on span "Чат" at bounding box center [271, 68] width 28 height 7
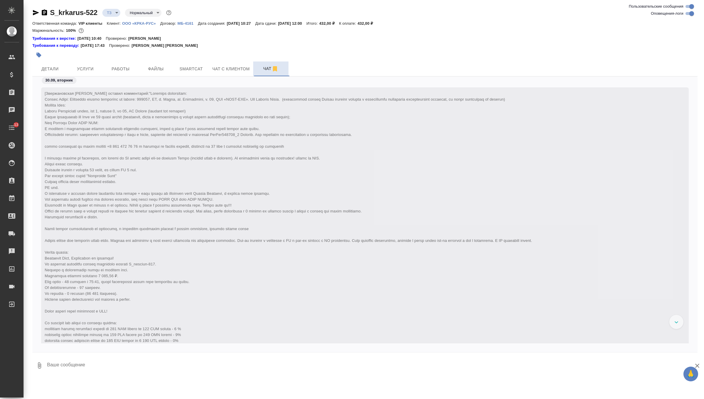
scroll to position [206, 0]
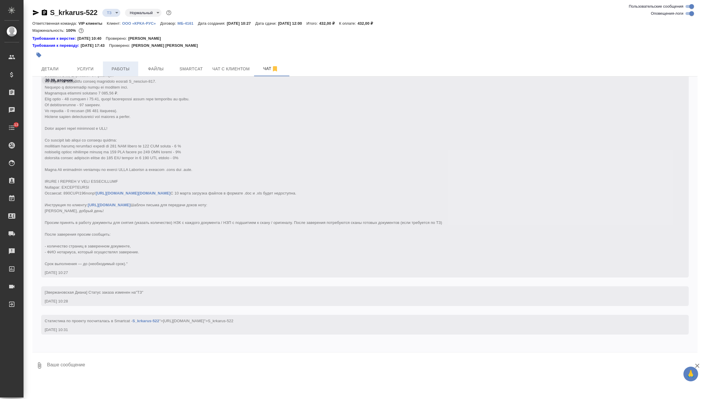
click at [119, 70] on span "Работы" at bounding box center [121, 68] width 28 height 7
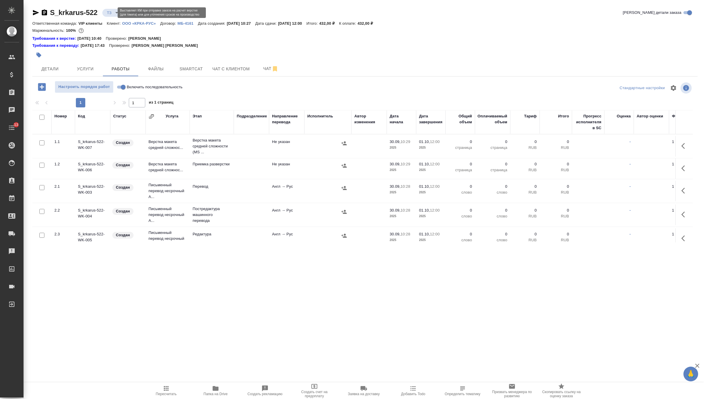
click at [112, 13] on body "🙏 .cls-1 fill:#fff; AWATERA Zverzhanovskaya Diana Клиенты Спецификации Заказы 0…" at bounding box center [352, 199] width 704 height 399
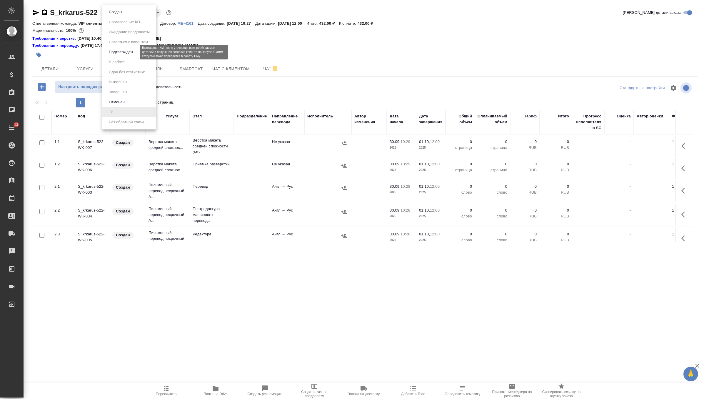
click at [132, 52] on button "Подтвержден" at bounding box center [121, 52] width 28 height 6
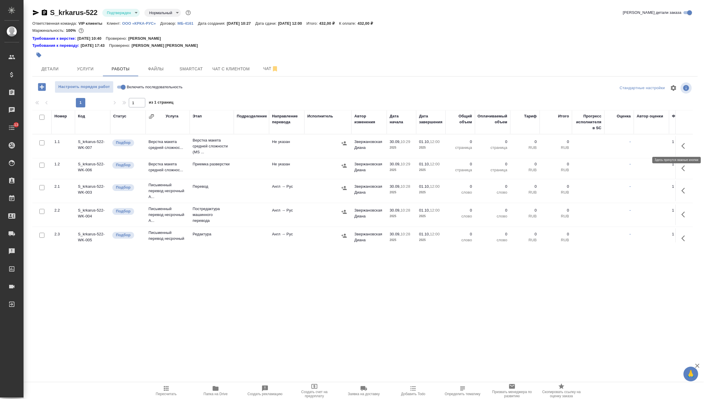
click at [685, 143] on icon "button" at bounding box center [685, 145] width 7 height 7
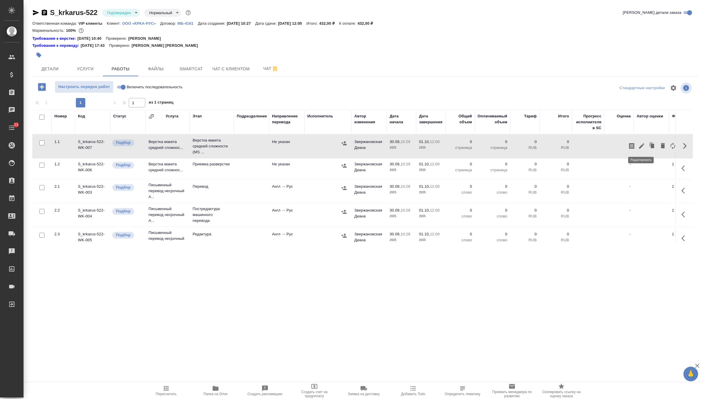
click at [639, 146] on icon "button" at bounding box center [641, 145] width 7 height 7
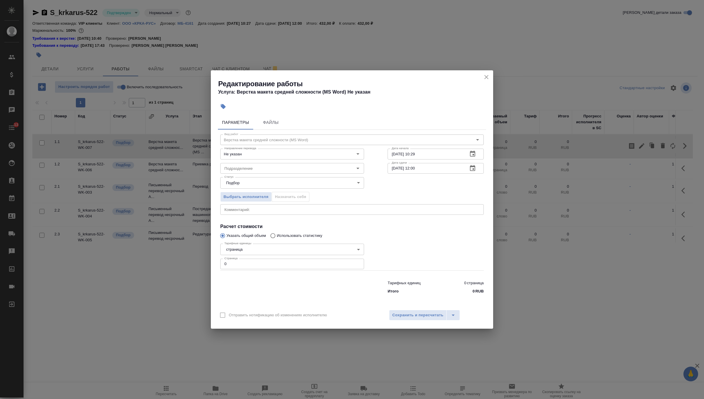
click at [266, 266] on input "0" at bounding box center [292, 264] width 144 height 11
click at [295, 172] on div "Подразделение" at bounding box center [292, 168] width 144 height 11
type input "1"
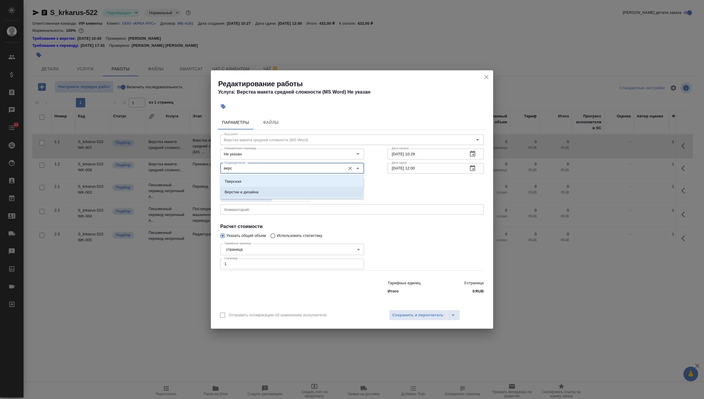
click at [294, 188] on li "Верстки и дизайна" at bounding box center [292, 192] width 144 height 11
type input "Верстки и дизайна"
click at [456, 158] on input "30.09.2025 10:29" at bounding box center [426, 154] width 76 height 11
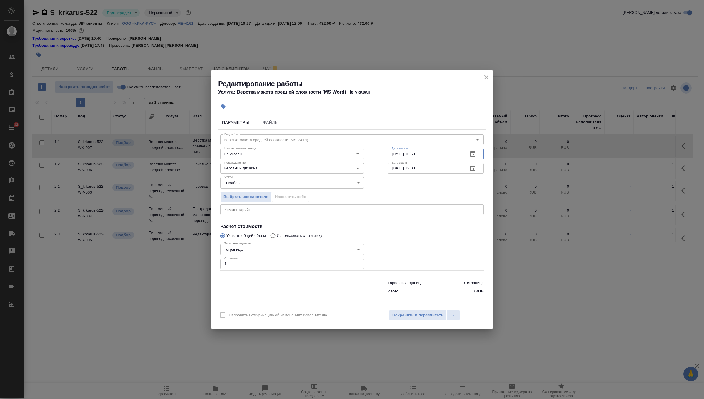
type input "30.09.2025 10:50"
click at [476, 167] on icon "button" at bounding box center [472, 168] width 7 height 7
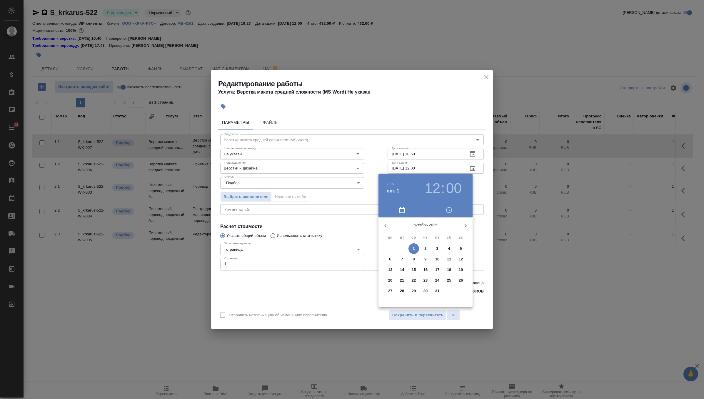
click at [387, 223] on icon "button" at bounding box center [385, 225] width 7 height 7
click at [402, 288] on p "30" at bounding box center [402, 291] width 4 height 6
type input "30.09.2025 12:00"
click at [478, 184] on div at bounding box center [352, 199] width 704 height 399
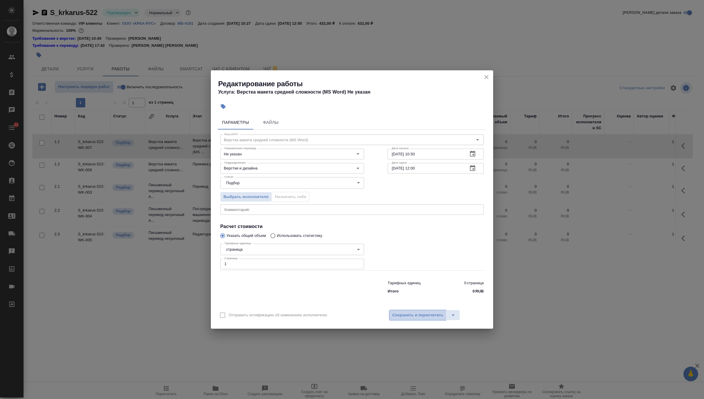
click at [422, 319] on button "Сохранить и пересчитать" at bounding box center [418, 315] width 58 height 11
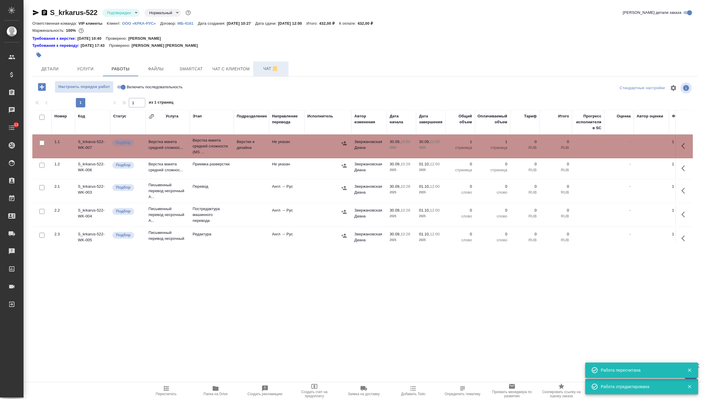
click at [263, 74] on button "Чат" at bounding box center [270, 68] width 35 height 15
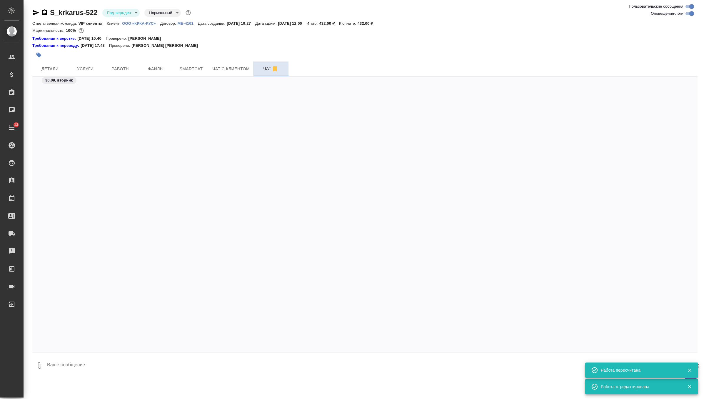
scroll to position [2871, 0]
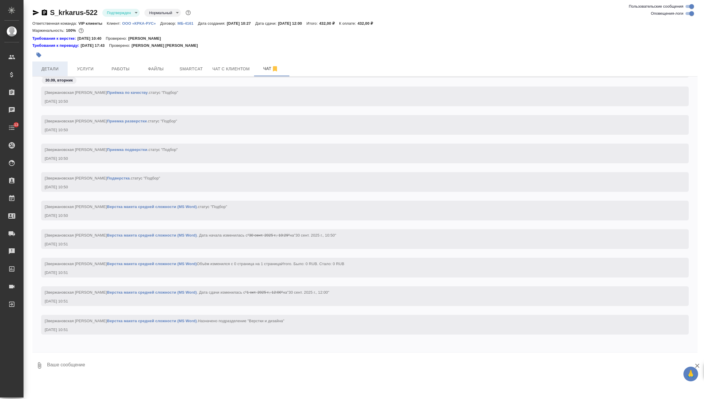
click at [45, 71] on span "Детали" at bounding box center [50, 68] width 28 height 7
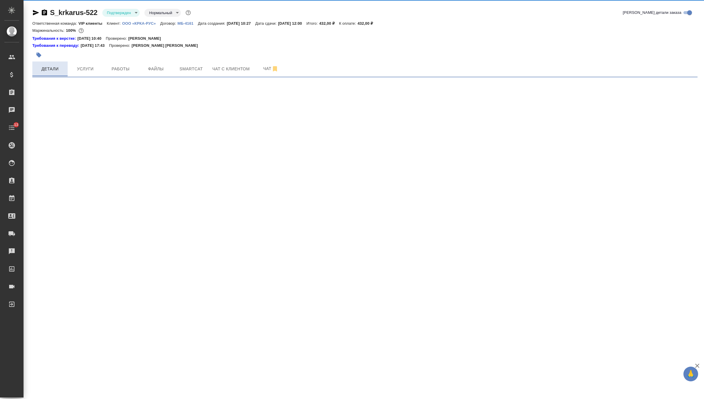
select select "RU"
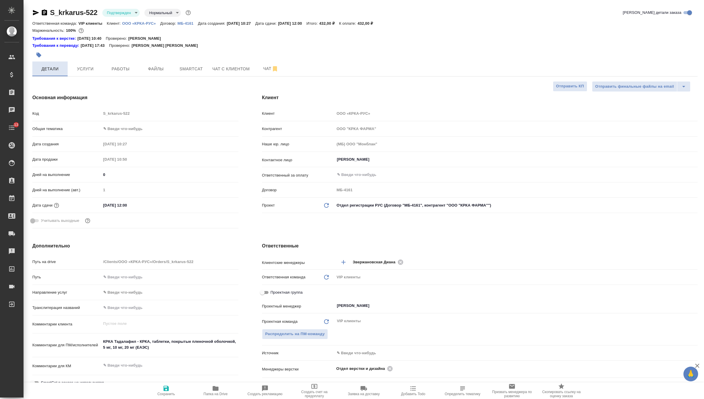
type textarea "x"
click at [40, 55] on icon "button" at bounding box center [38, 55] width 5 height 5
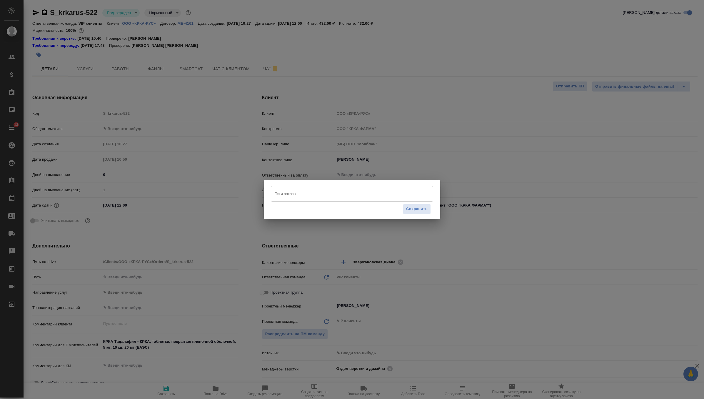
click at [289, 193] on input "Тэги заказа" at bounding box center [347, 194] width 146 height 10
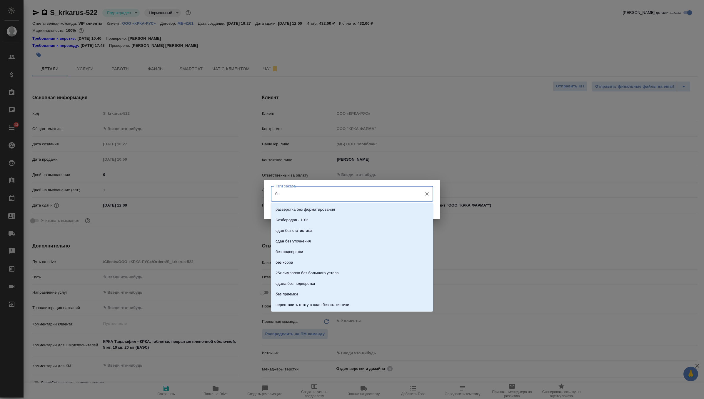
type input "б"
type input "тикет"
click at [312, 222] on li "жду тикет верстки" at bounding box center [352, 221] width 162 height 11
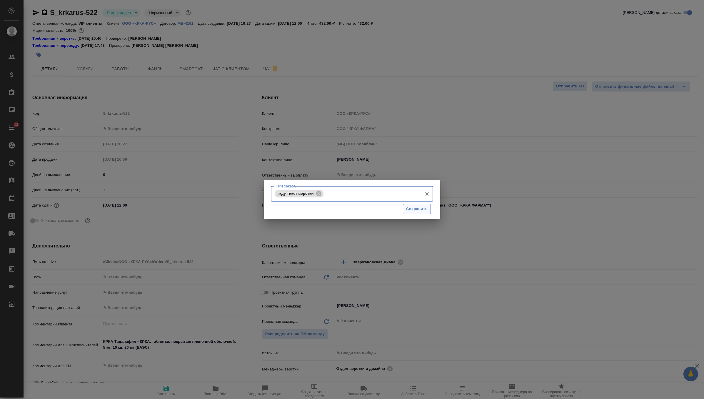
click at [416, 210] on span "Сохранить" at bounding box center [416, 209] width 21 height 7
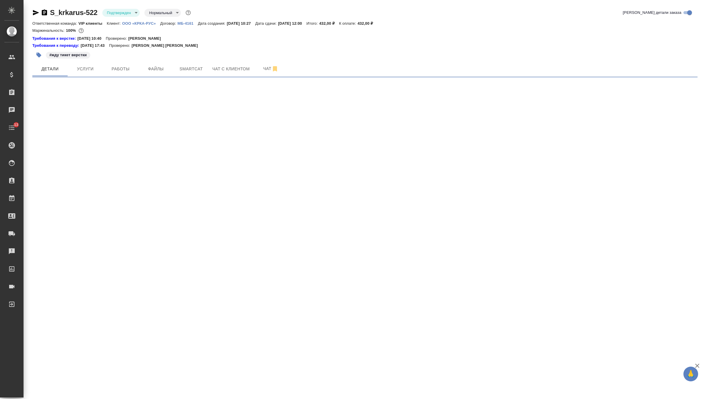
select select "RU"
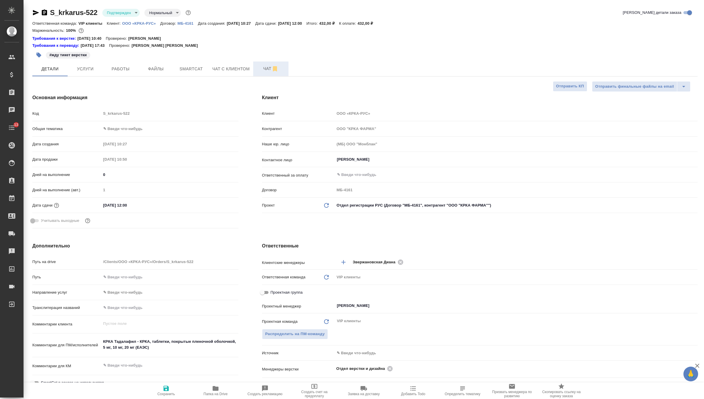
type textarea "x"
click at [262, 69] on span "Чат" at bounding box center [271, 68] width 28 height 7
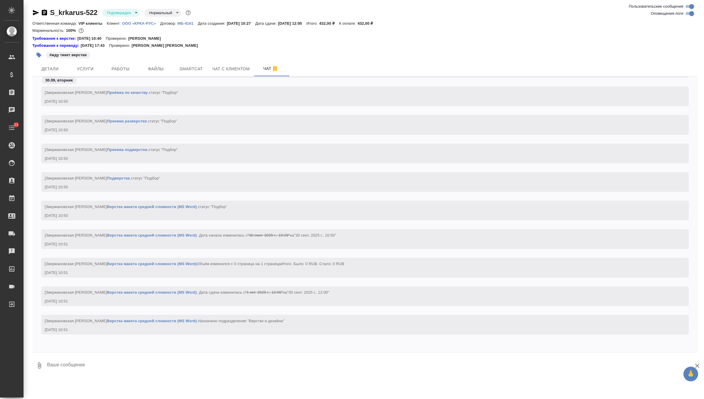
scroll to position [612, 0]
click at [46, 68] on span "Детали" at bounding box center [50, 68] width 28 height 7
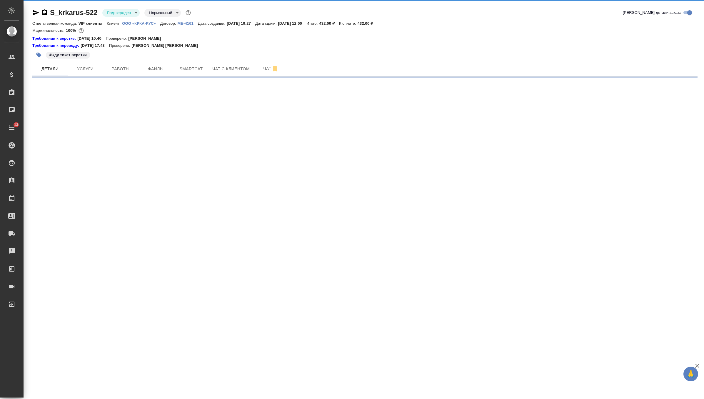
select select "RU"
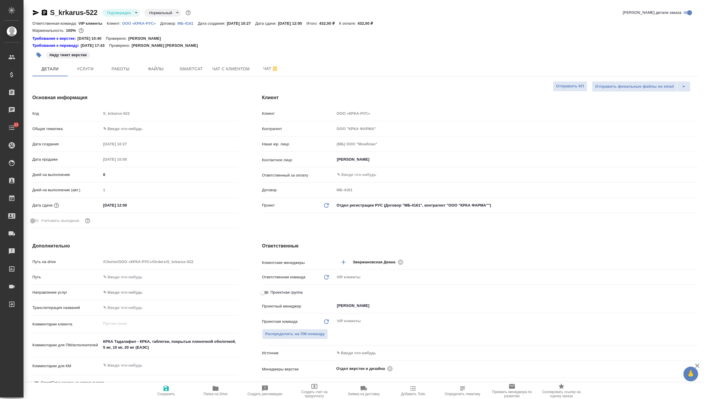
type textarea "x"
click at [119, 16] on body "🙏 .cls-1 fill:#fff; AWATERA Zverzhanovskaya Diana Клиенты Спецификации Заказы 0…" at bounding box center [352, 199] width 704 height 399
click at [135, 12] on li "Создан" at bounding box center [129, 12] width 54 height 10
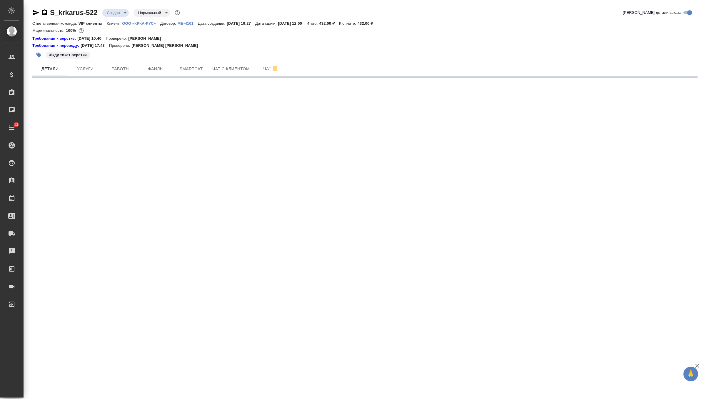
click at [128, 13] on body "🙏 .cls-1 fill:#fff; AWATERA Zverzhanovskaya Diana Клиенты Спецификации Заказы 0…" at bounding box center [352, 199] width 704 height 399
select select "RU"
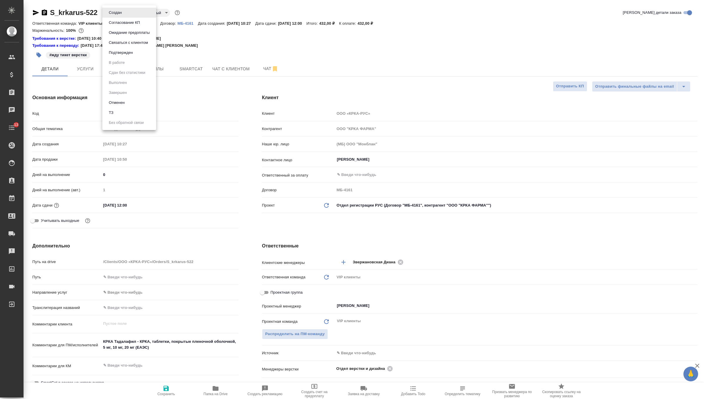
type textarea "x"
click at [129, 109] on li "ТЗ" at bounding box center [129, 113] width 54 height 10
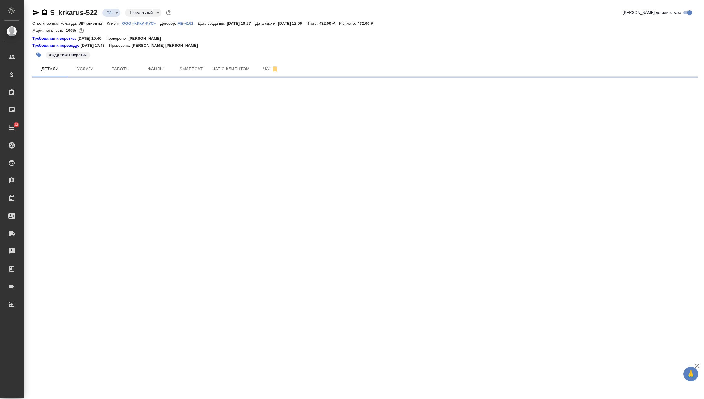
click at [40, 54] on icon "button" at bounding box center [39, 55] width 6 height 6
select select "RU"
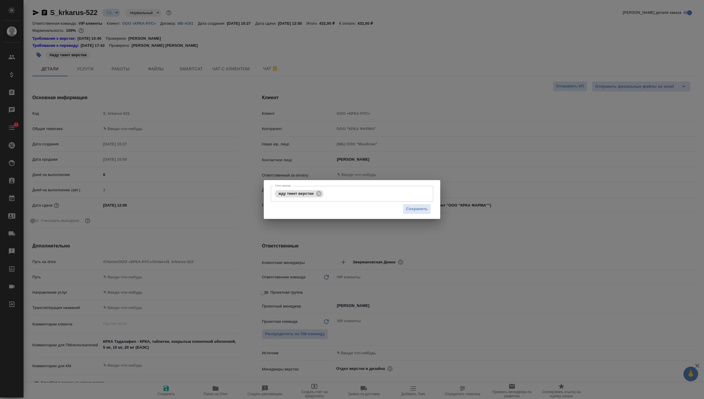
type textarea "x"
click at [320, 195] on icon at bounding box center [318, 193] width 5 height 5
click at [424, 209] on span "Сохранить" at bounding box center [416, 209] width 21 height 7
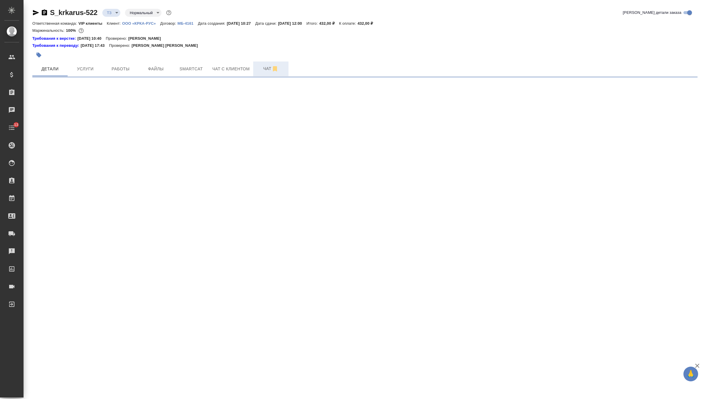
select select "RU"
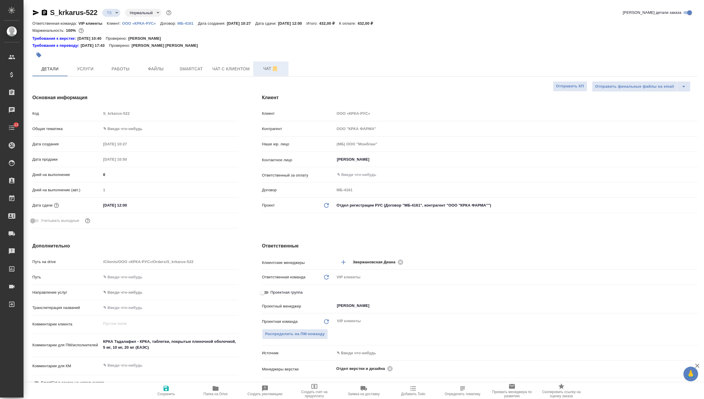
type textarea "x"
click at [132, 71] on span "Работы" at bounding box center [121, 68] width 28 height 7
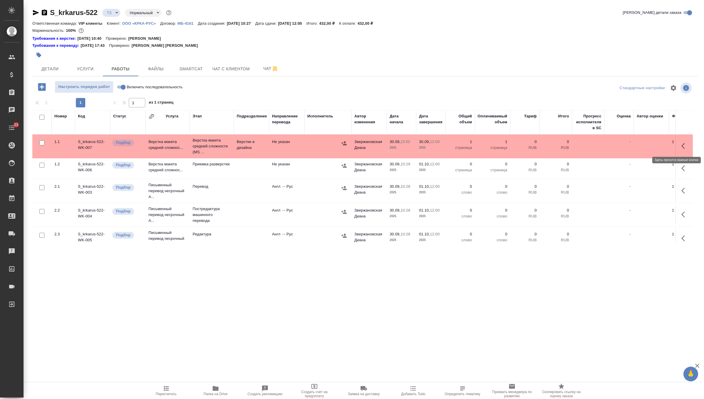
click at [685, 147] on icon "button" at bounding box center [685, 145] width 7 height 7
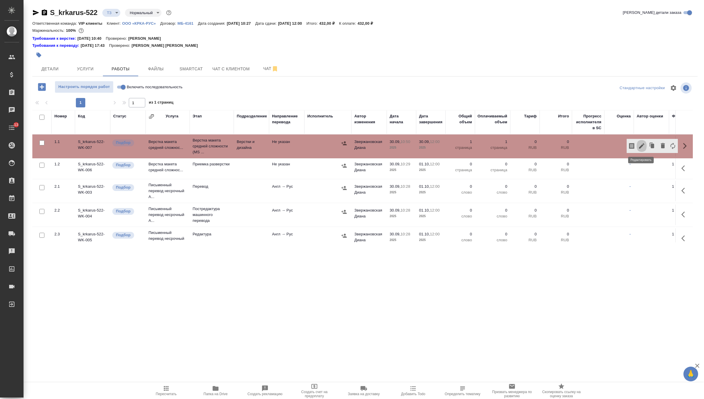
click at [642, 148] on icon "button" at bounding box center [641, 145] width 7 height 7
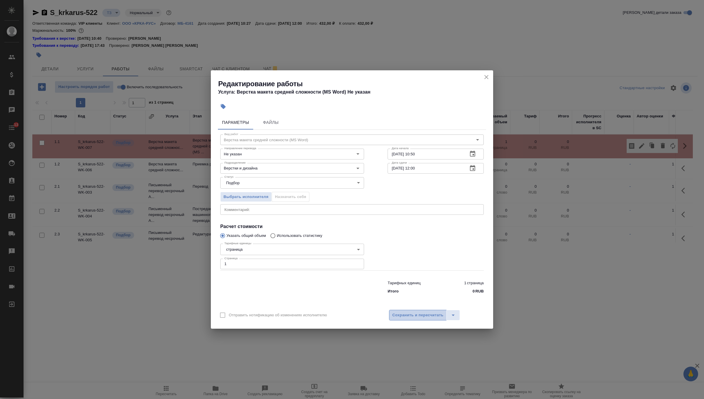
click at [433, 312] on span "Сохранить и пересчитать" at bounding box center [417, 315] width 51 height 7
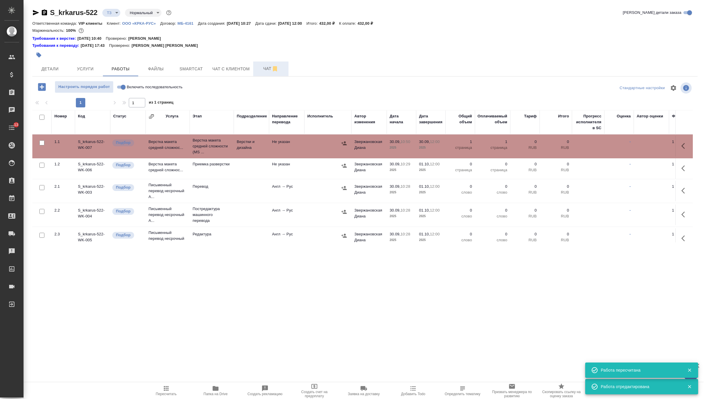
click at [265, 67] on span "Чат" at bounding box center [271, 68] width 28 height 7
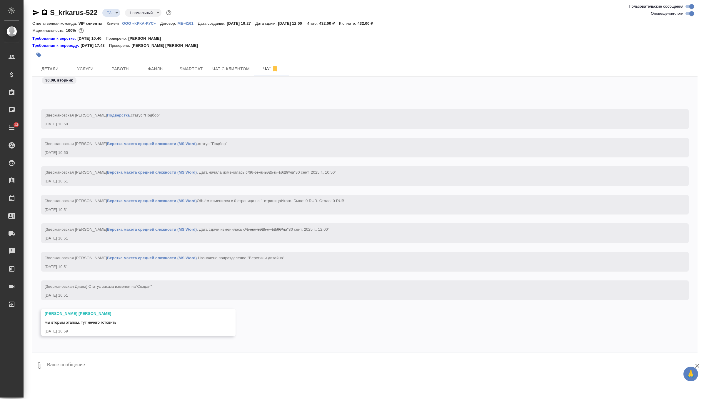
scroll to position [3725, 0]
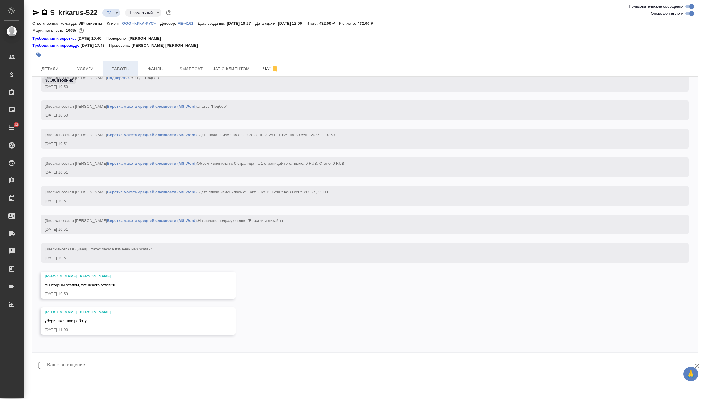
click at [123, 64] on button "Работы" at bounding box center [120, 68] width 35 height 15
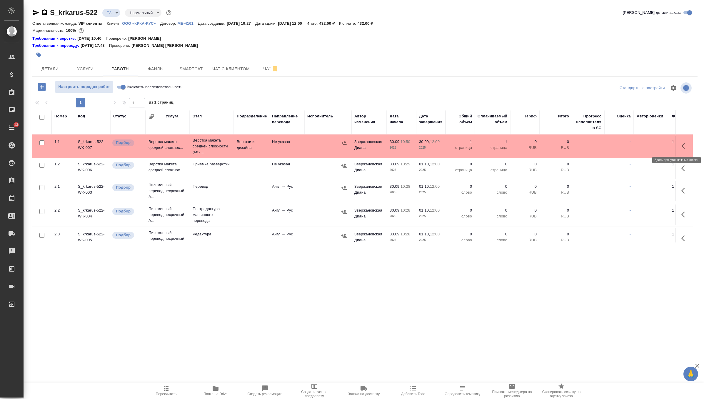
click at [686, 140] on button "button" at bounding box center [685, 146] width 14 height 14
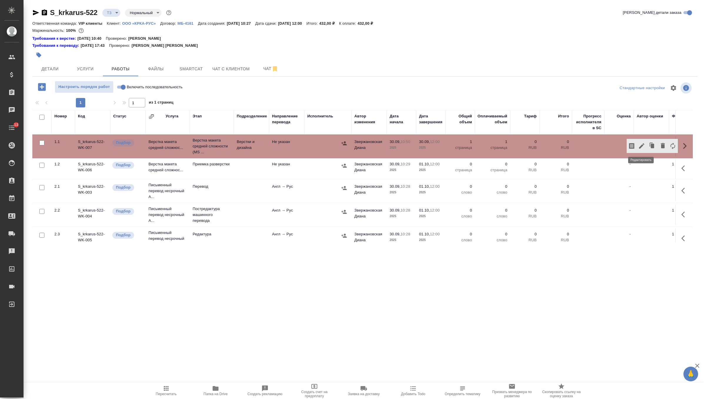
click at [643, 144] on icon "button" at bounding box center [641, 145] width 5 height 5
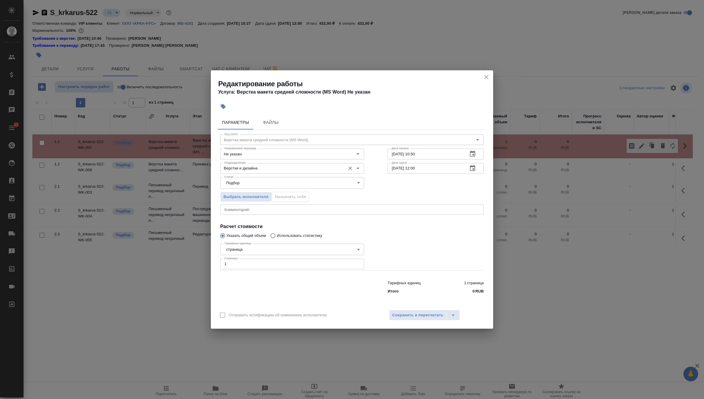
click at [350, 167] on icon "Очистить" at bounding box center [351, 169] width 4 height 4
click at [423, 314] on span "Сохранить и пересчитать" at bounding box center [417, 315] width 51 height 7
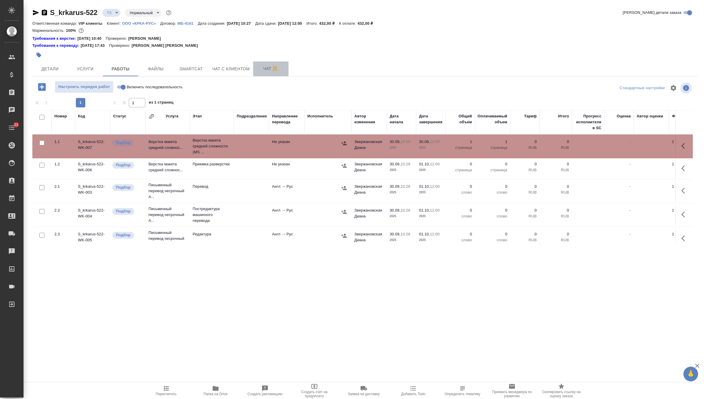
click at [265, 70] on span "Чат" at bounding box center [271, 68] width 28 height 7
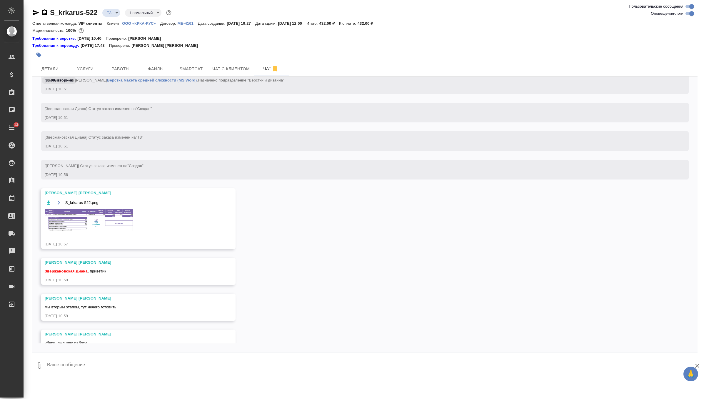
scroll to position [6518, 0]
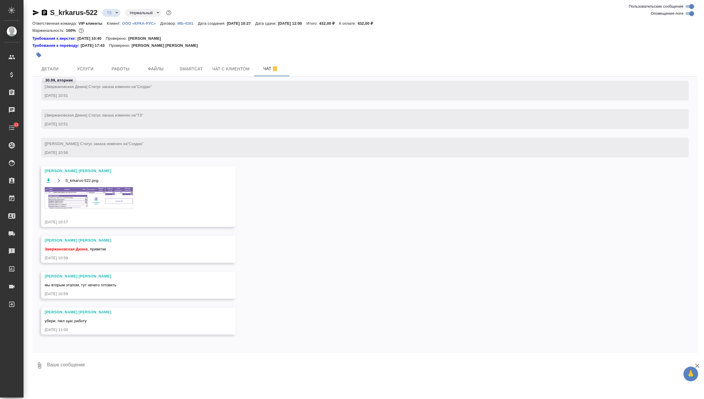
click at [103, 360] on textarea at bounding box center [371, 365] width 651 height 20
type textarea "приветик, спасибо, убрала"
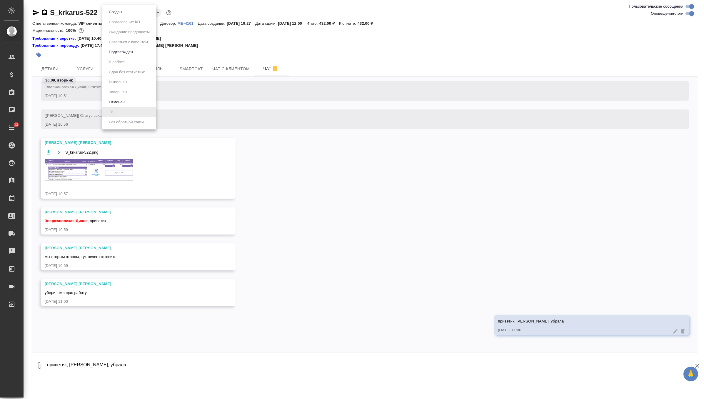
click at [117, 10] on body "🙏 .cls-1 fill:#fff; AWATERA Zverzhanovskaya Diana Клиенты Спецификации Заказы 0…" at bounding box center [352, 199] width 704 height 399
click at [132, 54] on button "Подтвержден" at bounding box center [121, 52] width 28 height 6
click at [76, 366] on textarea "приветик, спасибо, убрала" at bounding box center [371, 365] width 651 height 20
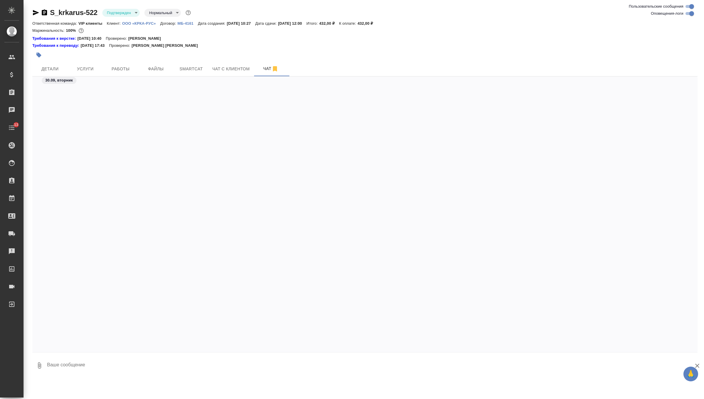
scroll to position [7328, 0]
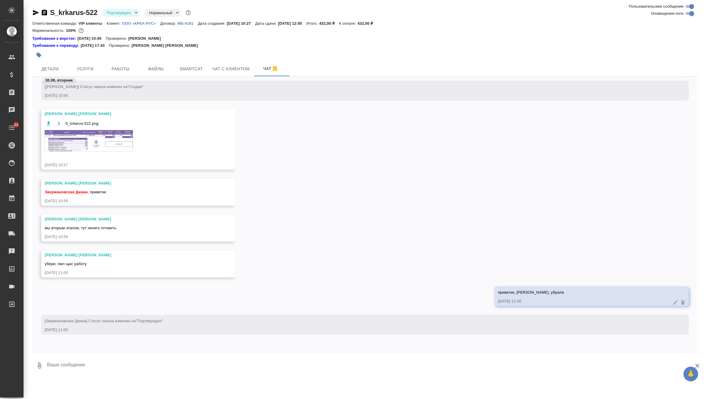
click at [76, 366] on textarea at bounding box center [371, 365] width 651 height 20
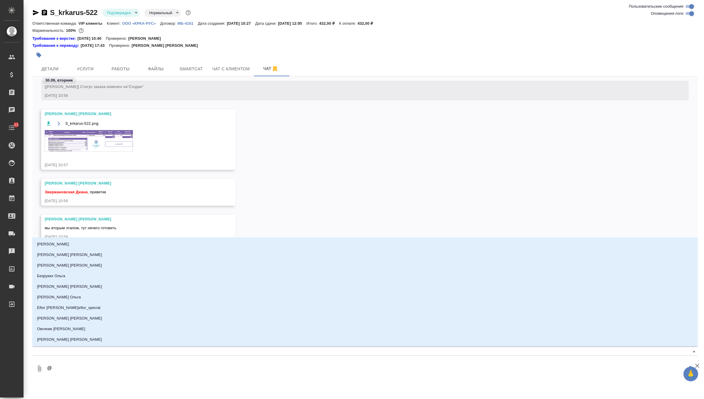
type textarea "@г"
type input "г"
type textarea "@гр"
type input "гр"
type textarea "@гра"
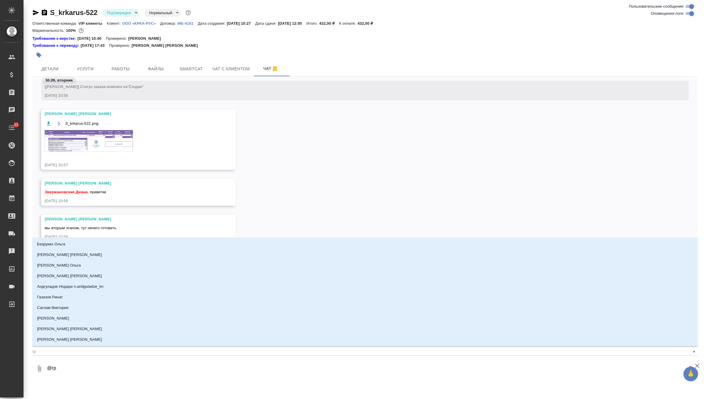
type input "гра"
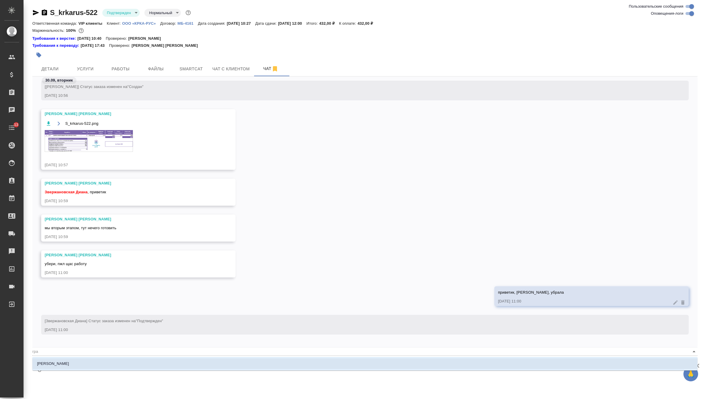
click at [61, 367] on li "Грабко Мария" at bounding box center [365, 363] width 666 height 11
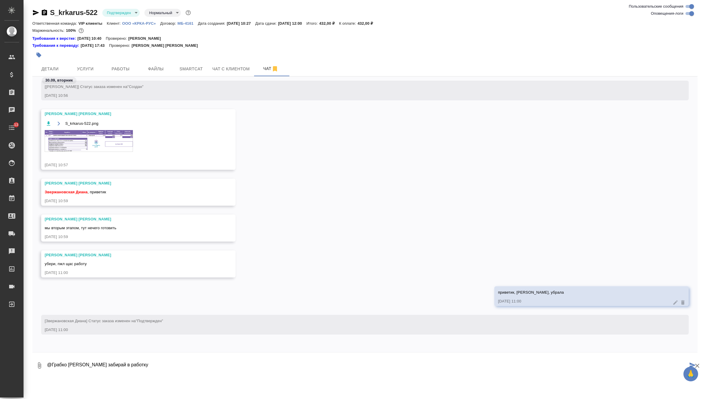
type textarea "@Грабко Мария забирай в работку"
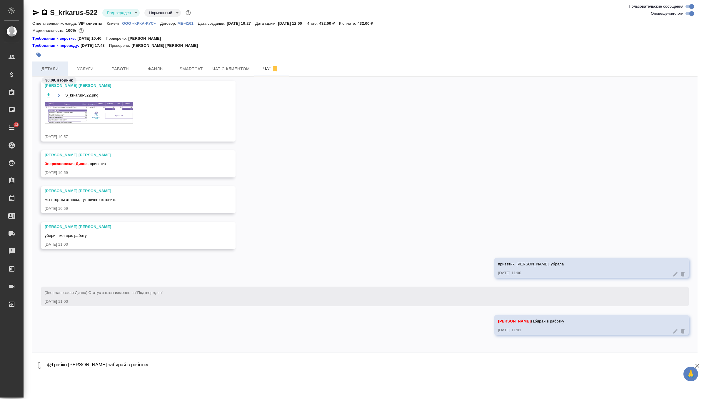
click at [50, 67] on span "Детали" at bounding box center [50, 68] width 28 height 7
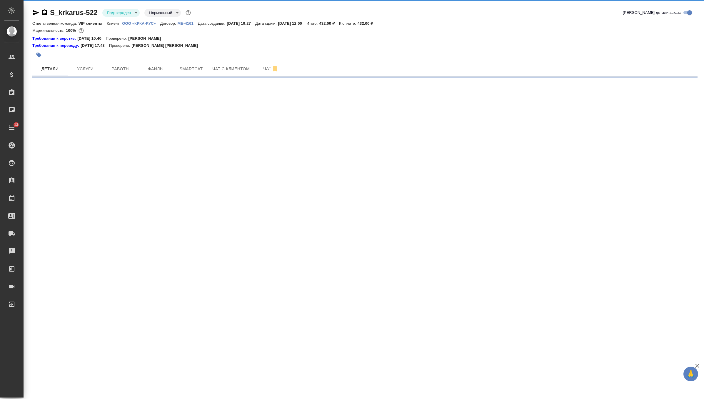
select select "RU"
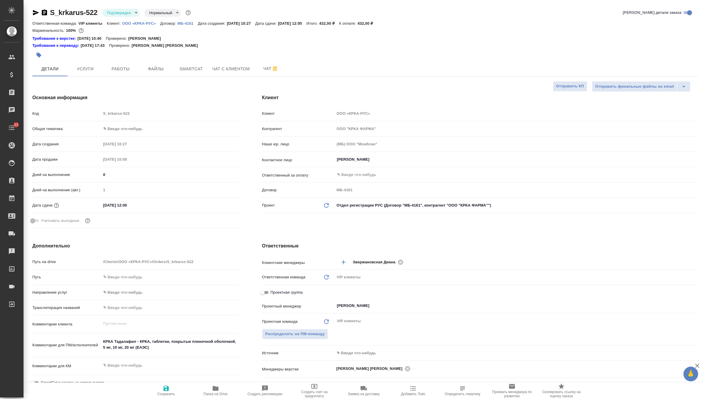
type textarea "x"
